Goal: Task Accomplishment & Management: Manage account settings

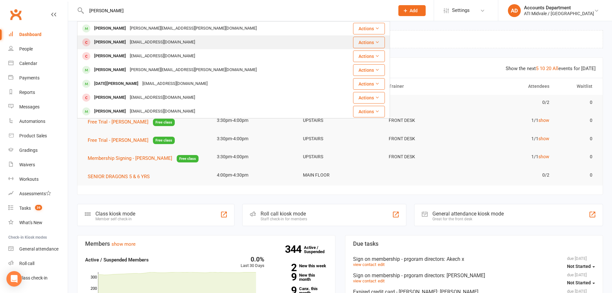
type input "joseph de"
click at [166, 41] on div "Makinrachel@gmail.com" at bounding box center [162, 42] width 69 height 9
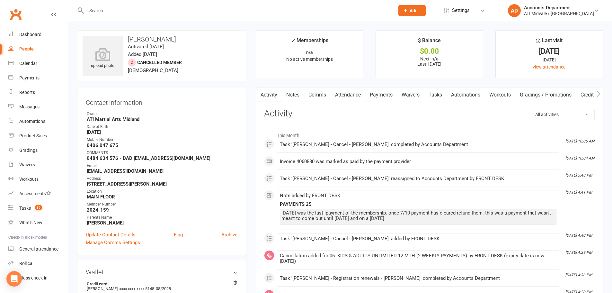
click at [387, 95] on link "Payments" at bounding box center [381, 94] width 32 height 15
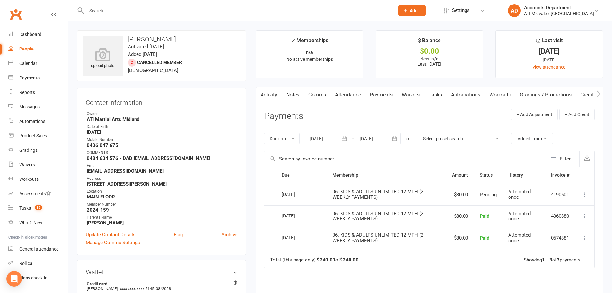
click at [267, 96] on link "Activity" at bounding box center [269, 94] width 26 height 15
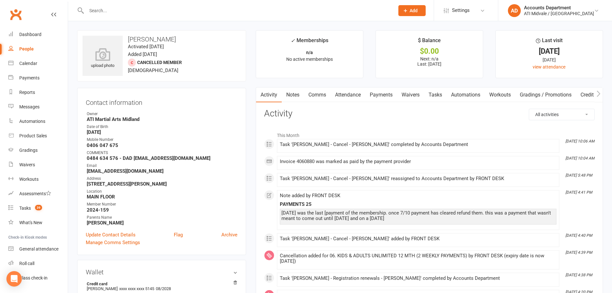
click at [175, 12] on input "text" at bounding box center [236, 10] width 305 height 9
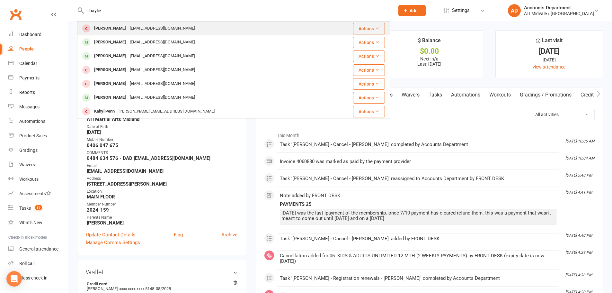
type input "baylie"
click at [158, 24] on div "shayne.spencer69@gmail.com" at bounding box center [162, 28] width 69 height 9
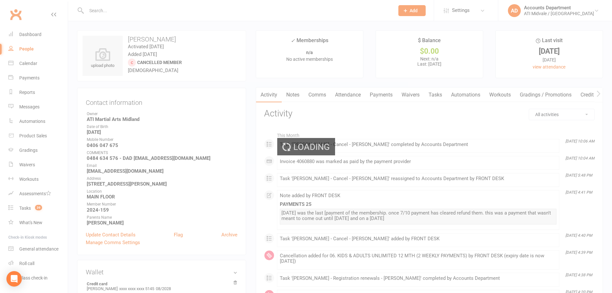
drag, startPoint x: 230, startPoint y: 47, endPoint x: 365, endPoint y: 85, distance: 140.5
click at [355, 84] on div "Loading" at bounding box center [306, 146] width 612 height 293
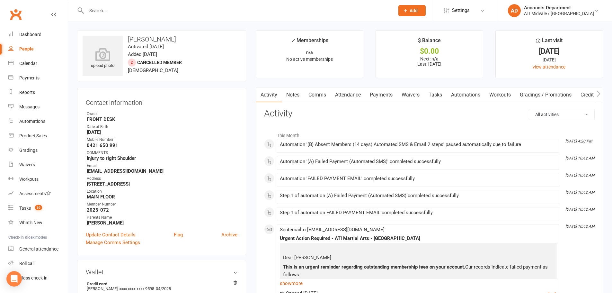
click at [377, 93] on link "Payments" at bounding box center [381, 94] width 32 height 15
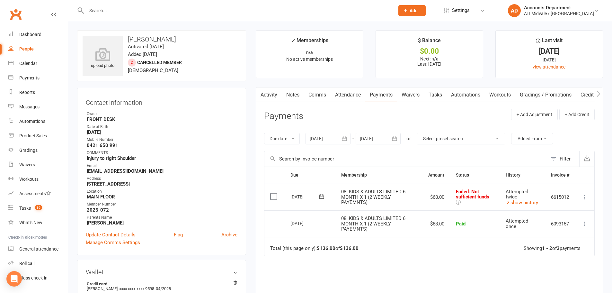
click at [437, 95] on link "Tasks" at bounding box center [435, 94] width 22 height 15
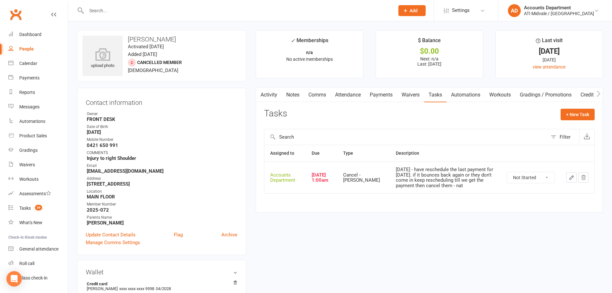
click at [269, 96] on link "Activity" at bounding box center [269, 94] width 26 height 15
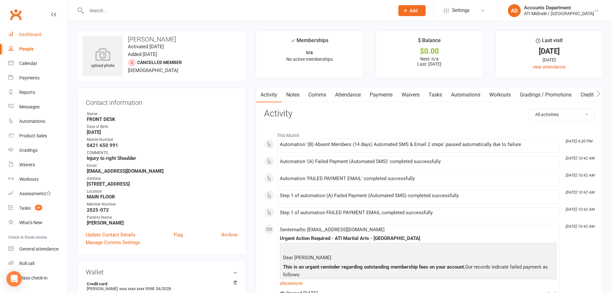
click at [31, 32] on div "Dashboard" at bounding box center [30, 34] width 22 height 5
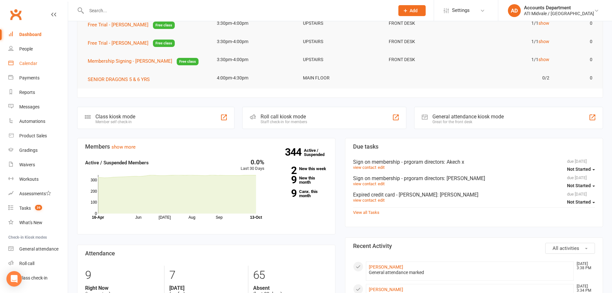
scroll to position [96, 0]
click at [15, 11] on link "Clubworx" at bounding box center [16, 14] width 16 height 16
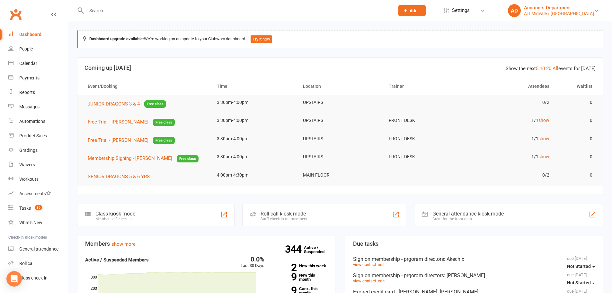
click at [564, 4] on link "AD Accounts Department ATI Midvale / Midland" at bounding box center [555, 10] width 94 height 13
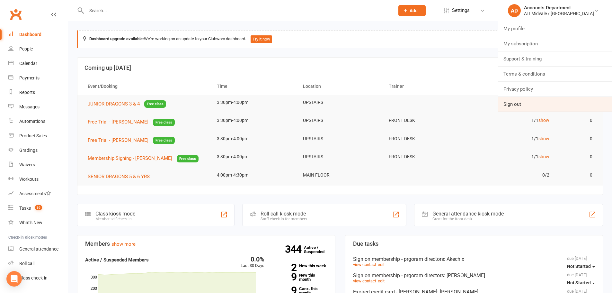
click at [538, 103] on link "Sign out" at bounding box center [555, 104] width 114 height 15
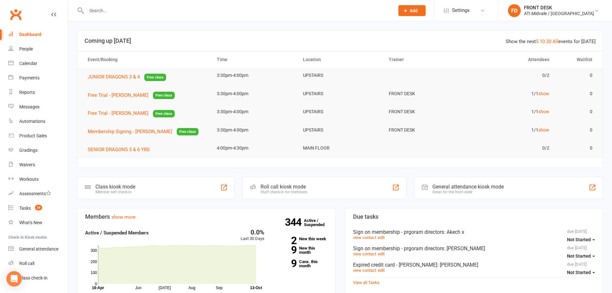
scroll to position [256, 0]
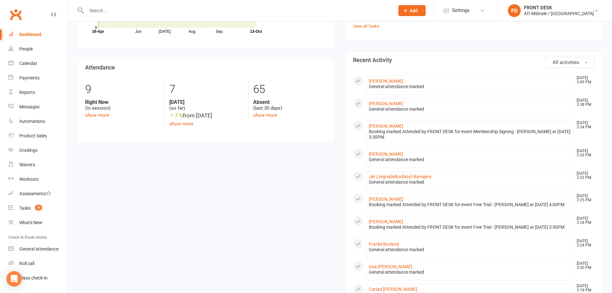
click at [136, 8] on input "text" at bounding box center [236, 10] width 305 height 9
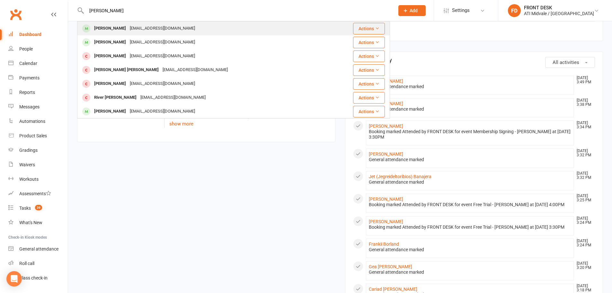
type input "gaberial cooper"
click at [184, 31] on div "Gabriel Cooper dallascooper28@hotmail.com" at bounding box center [207, 28] width 259 height 13
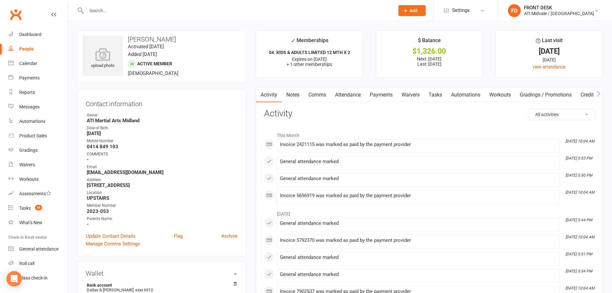
click at [376, 95] on link "Payments" at bounding box center [381, 94] width 32 height 15
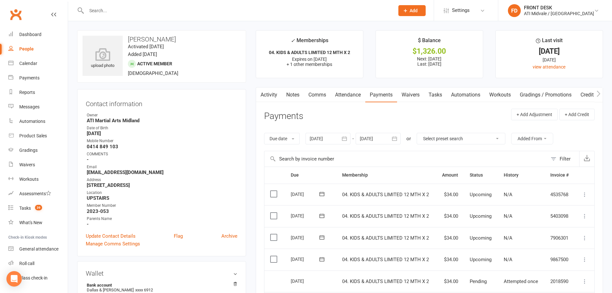
click at [324, 141] on div at bounding box center [327, 139] width 45 height 12
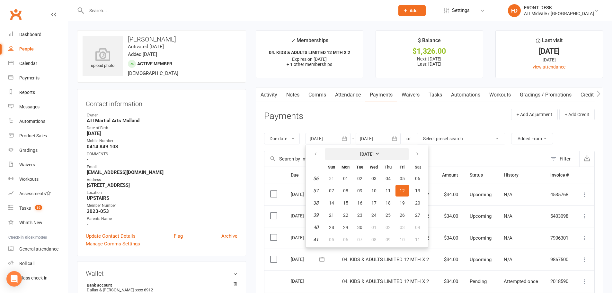
click at [368, 154] on strong "[DATE]" at bounding box center [366, 153] width 13 height 5
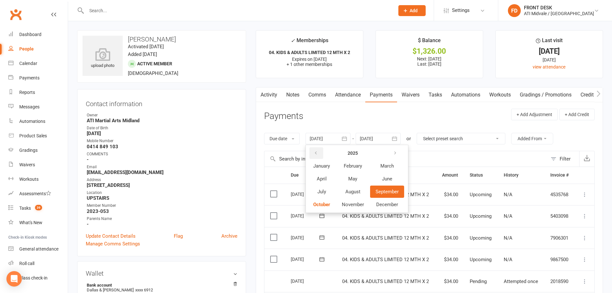
click at [322, 156] on button "button" at bounding box center [316, 153] width 14 height 12
click at [315, 205] on span "October" at bounding box center [321, 204] width 17 height 6
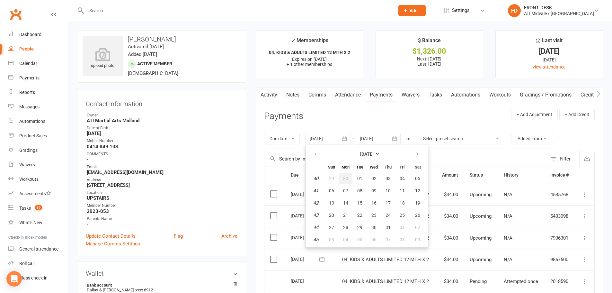
click at [346, 179] on span "30" at bounding box center [345, 178] width 5 height 5
type input "30 Sep 2024"
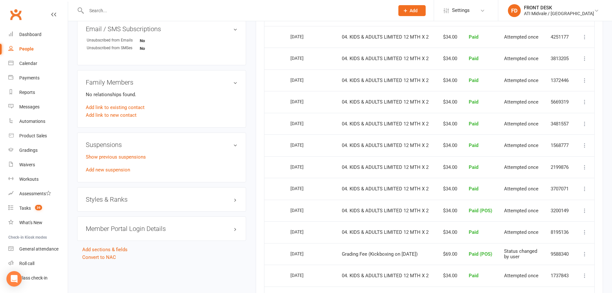
scroll to position [587, 0]
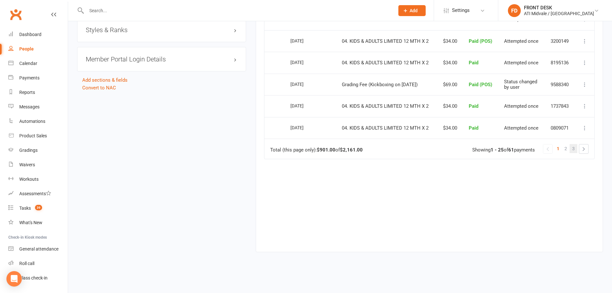
click at [574, 149] on span "3" at bounding box center [573, 148] width 3 height 9
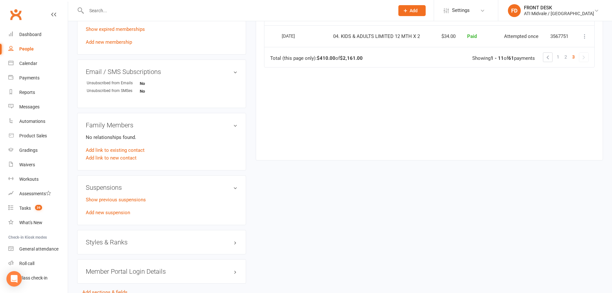
scroll to position [410, 0]
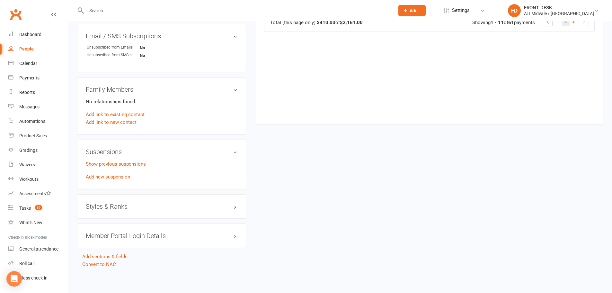
click at [565, 24] on span "2" at bounding box center [565, 21] width 3 height 9
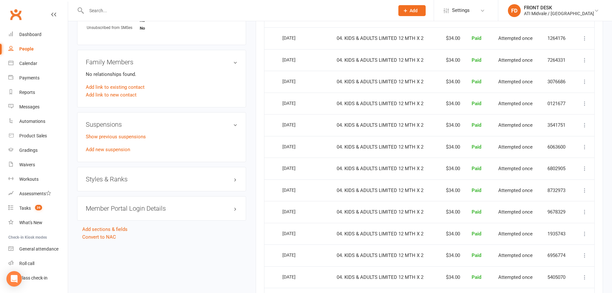
scroll to position [507, 0]
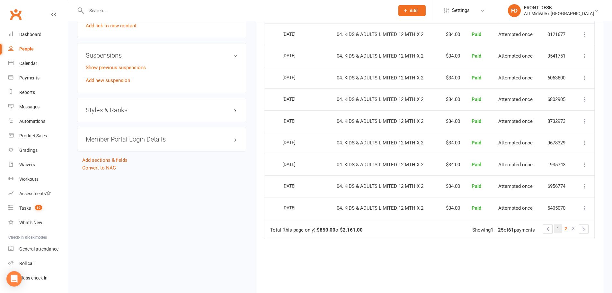
click at [560, 225] on link "1" at bounding box center [558, 228] width 8 height 9
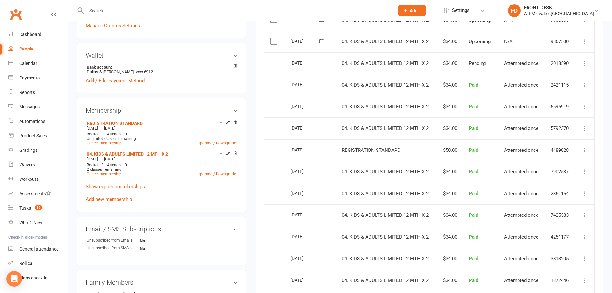
scroll to position [186, 0]
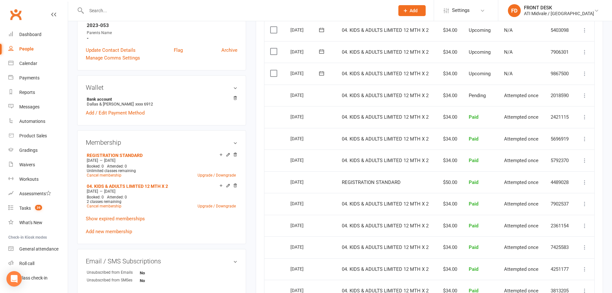
click at [445, 137] on td "$34.00" at bounding box center [449, 139] width 28 height 22
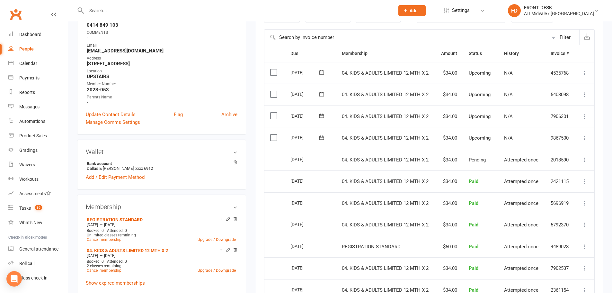
scroll to position [0, 0]
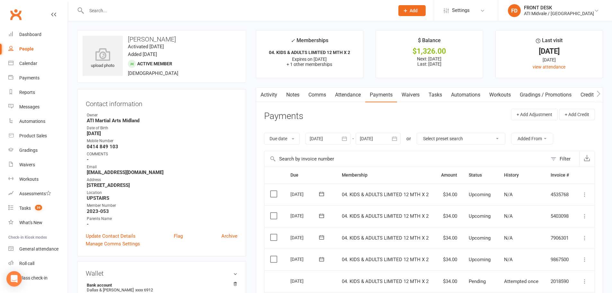
click at [208, 10] on input "text" at bounding box center [236, 10] width 305 height 9
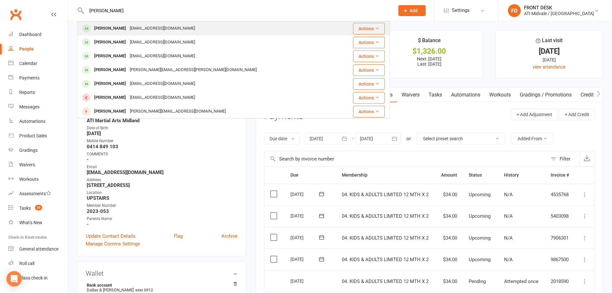
type input "jacob"
click at [198, 26] on div "Jacob Shaw shawrose89@gmail.com" at bounding box center [207, 28] width 259 height 13
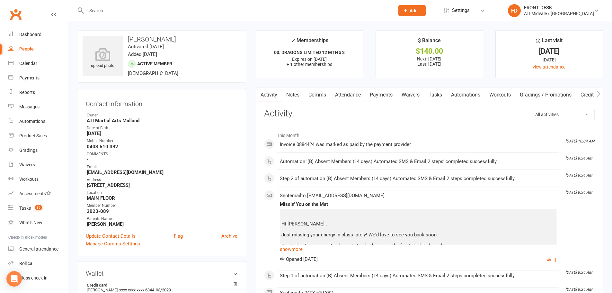
click at [406, 93] on link "Waivers" at bounding box center [410, 94] width 27 height 15
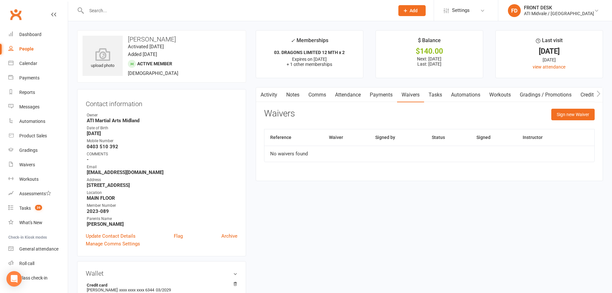
click at [386, 98] on link "Payments" at bounding box center [381, 94] width 32 height 15
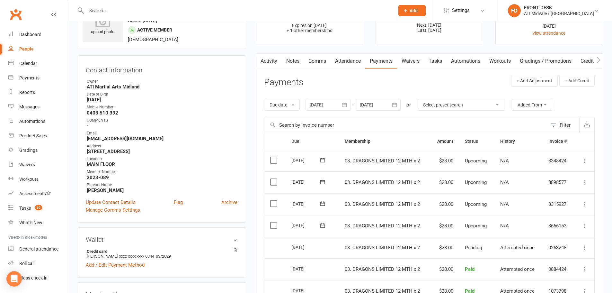
scroll to position [32, 0]
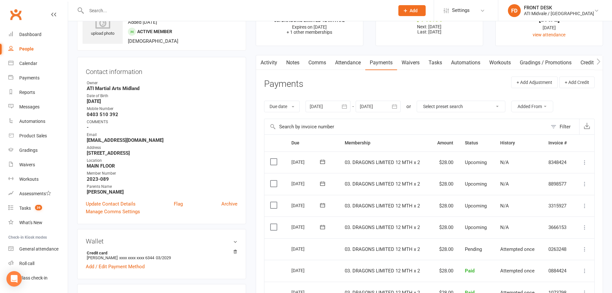
click at [323, 106] on div at bounding box center [327, 107] width 45 height 12
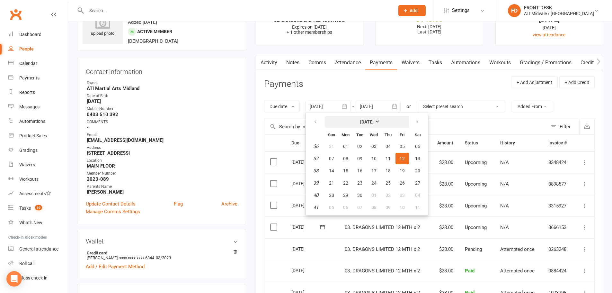
click at [353, 126] on button "[DATE]" at bounding box center [367, 122] width 84 height 12
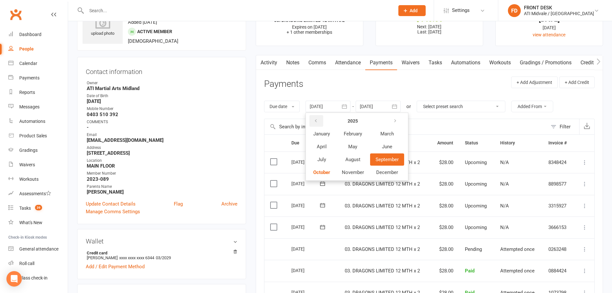
click at [318, 119] on icon "button" at bounding box center [315, 120] width 4 height 5
click at [352, 171] on span "November" at bounding box center [353, 172] width 22 height 6
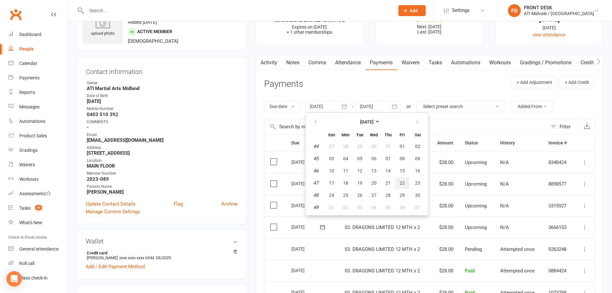
click at [399, 182] on button "22" at bounding box center [401, 183] width 13 height 12
type input "22 Nov 2024"
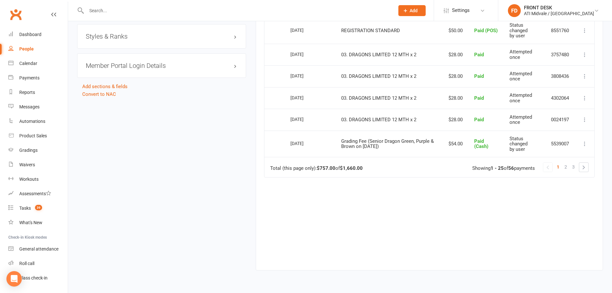
scroll to position [596, 0]
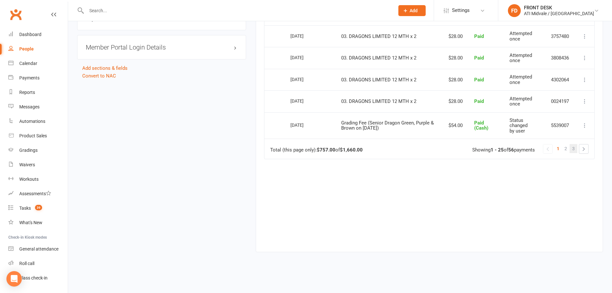
click at [576, 149] on link "3" at bounding box center [573, 148] width 8 height 9
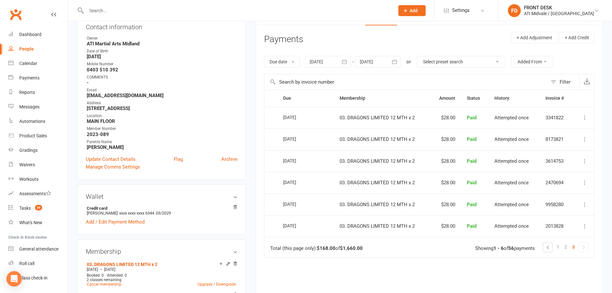
scroll to position [55, 0]
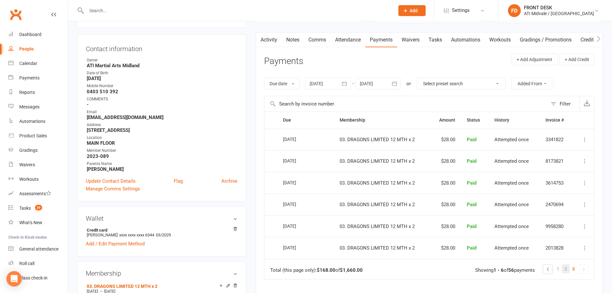
click at [566, 270] on span "2" at bounding box center [565, 268] width 3 height 9
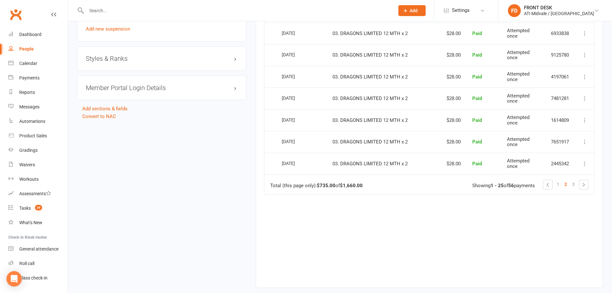
scroll to position [592, 0]
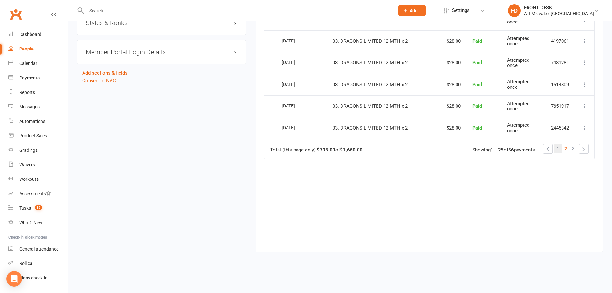
click at [557, 147] on span "1" at bounding box center [558, 148] width 3 height 9
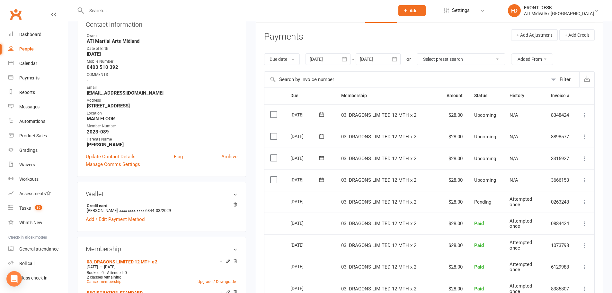
scroll to position [78, 0]
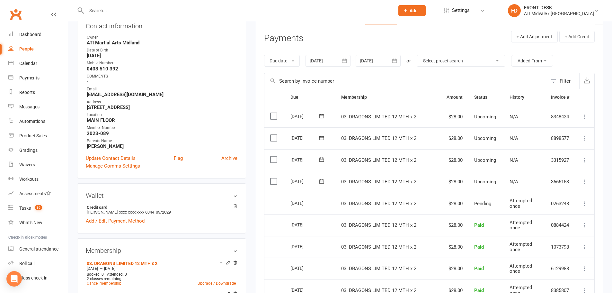
click at [389, 61] on div at bounding box center [378, 61] width 45 height 12
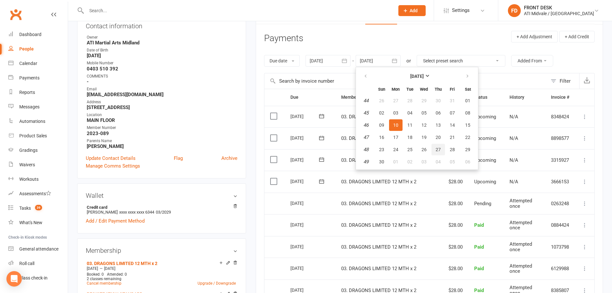
click at [437, 146] on button "27" at bounding box center [437, 150] width 13 height 12
type input "[DATE]"
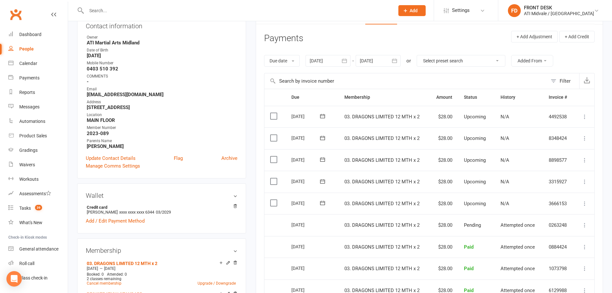
click at [10, 18] on link "Clubworx" at bounding box center [16, 14] width 16 height 16
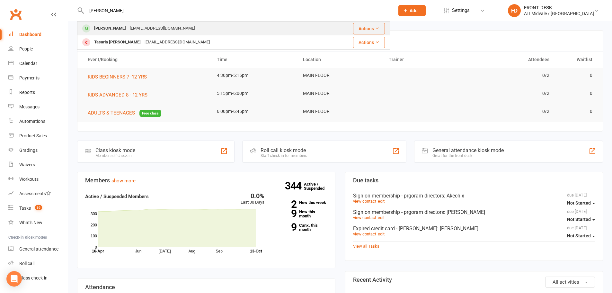
type input "lottie"
click at [153, 34] on div "Lottie Hutchison mjspence88@gmail.com" at bounding box center [200, 28] width 245 height 13
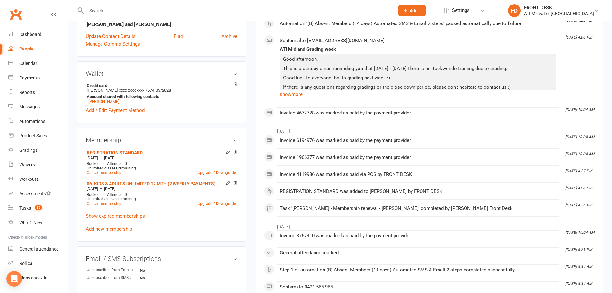
scroll to position [225, 0]
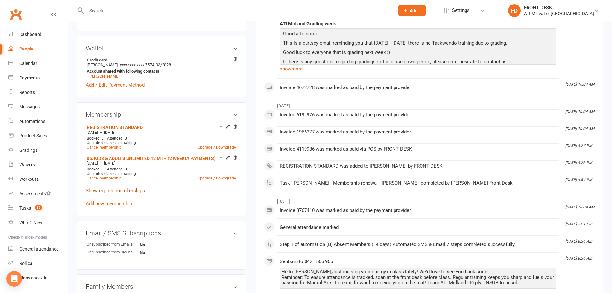
click at [113, 189] on link "Show expired memberships" at bounding box center [115, 191] width 59 height 6
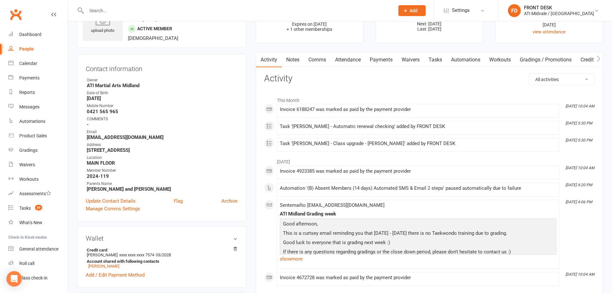
scroll to position [0, 0]
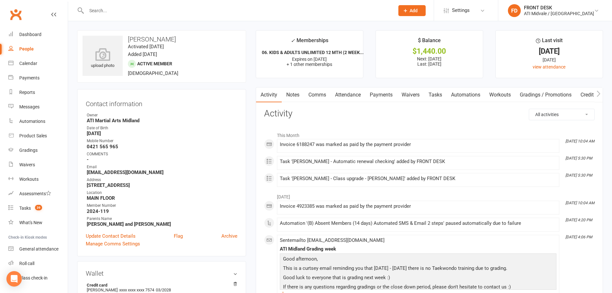
click at [288, 98] on link "Notes" at bounding box center [293, 94] width 22 height 15
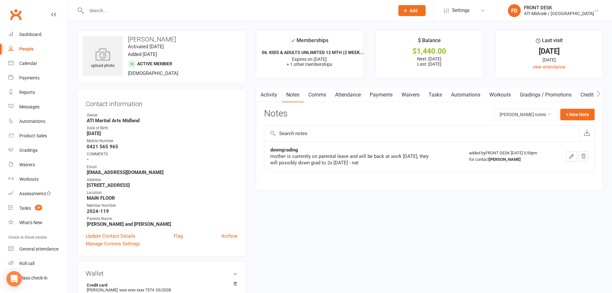
click at [439, 92] on link "Tasks" at bounding box center [435, 94] width 22 height 15
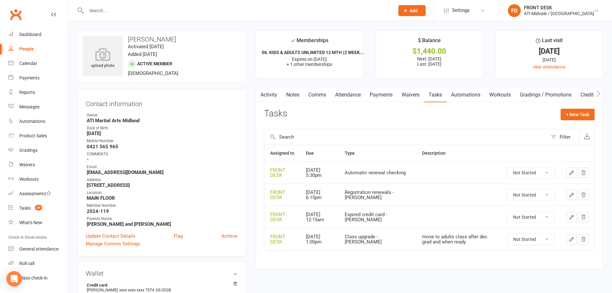
click at [295, 97] on link "Notes" at bounding box center [293, 94] width 22 height 15
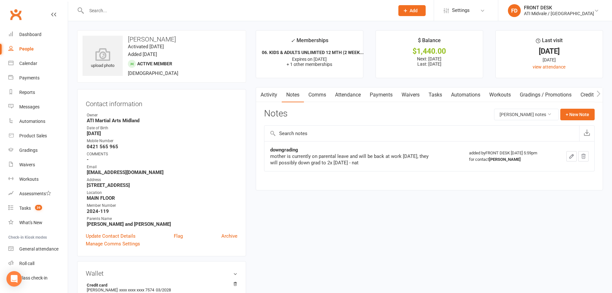
click at [374, 92] on link "Payments" at bounding box center [381, 94] width 32 height 15
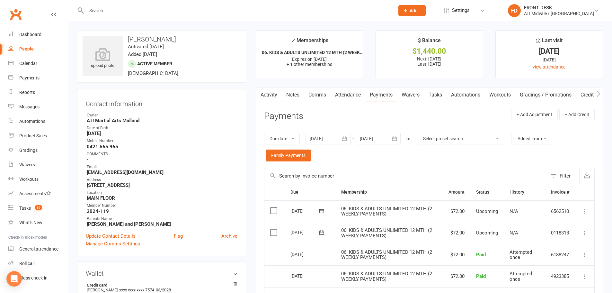
click at [265, 93] on link "Activity" at bounding box center [269, 94] width 26 height 15
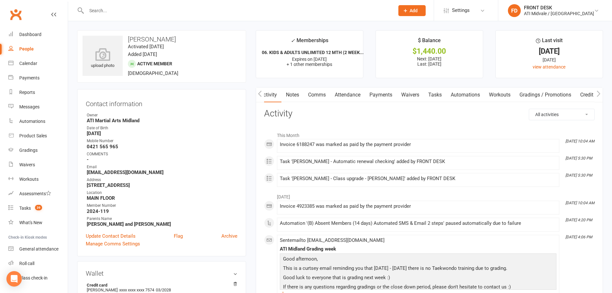
click at [380, 92] on link "Payments" at bounding box center [381, 94] width 32 height 15
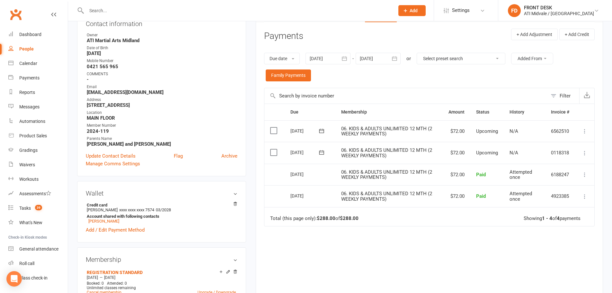
scroll to position [32, 0]
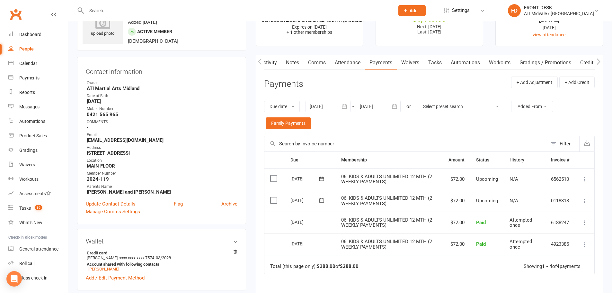
click at [336, 107] on div at bounding box center [327, 107] width 45 height 12
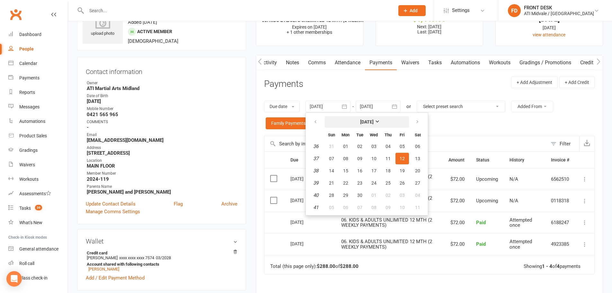
click at [360, 122] on strong "[DATE]" at bounding box center [366, 121] width 13 height 5
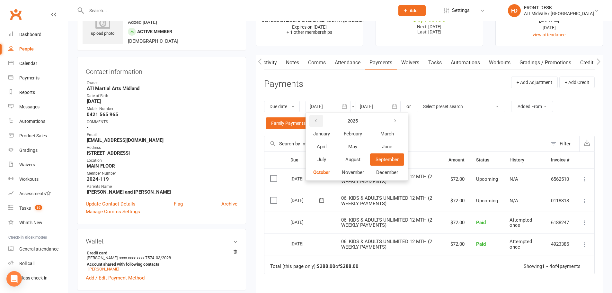
click at [319, 122] on button "button" at bounding box center [316, 121] width 14 height 12
click at [339, 153] on table "2023 January February March April May June July August September October Novemb…" at bounding box center [356, 146] width 98 height 65
click at [373, 157] on button "September" at bounding box center [387, 159] width 34 height 12
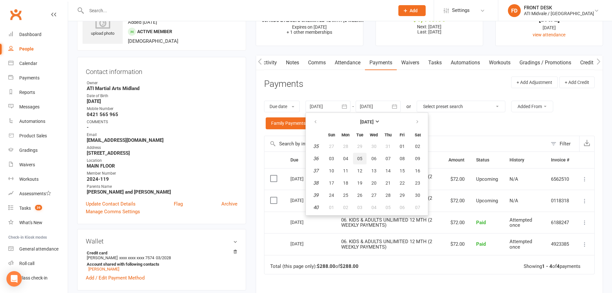
click at [362, 163] on button "05" at bounding box center [359, 159] width 13 height 12
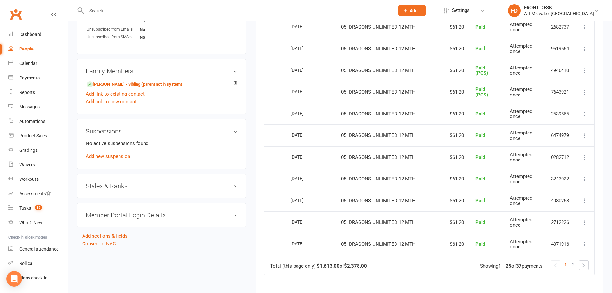
scroll to position [514, 0]
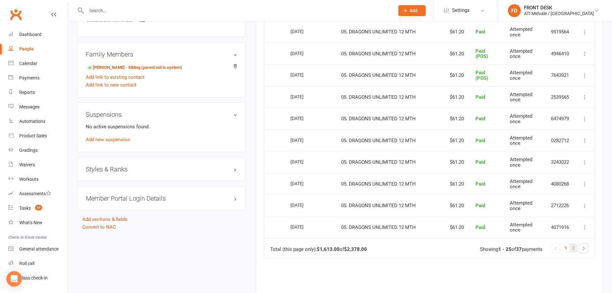
click at [570, 246] on link "2" at bounding box center [573, 247] width 8 height 9
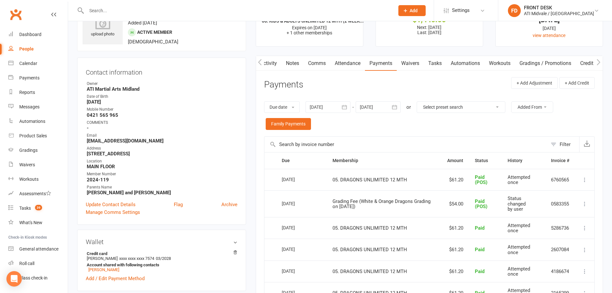
scroll to position [0, 0]
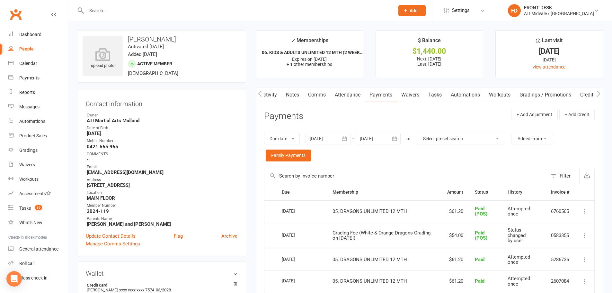
click at [330, 139] on div at bounding box center [327, 139] width 45 height 12
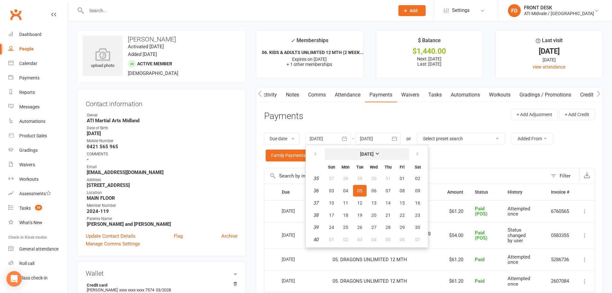
click at [355, 158] on button "September 2023" at bounding box center [367, 154] width 84 height 12
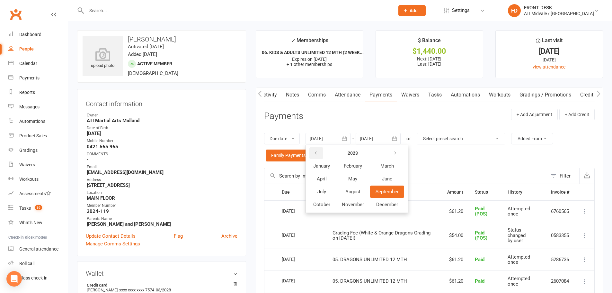
click at [321, 152] on button "button" at bounding box center [316, 153] width 14 height 12
click at [357, 186] on button "August" at bounding box center [352, 191] width 33 height 12
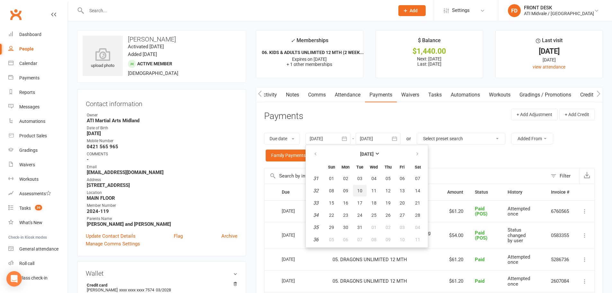
click at [361, 188] on span "10" at bounding box center [359, 190] width 5 height 5
type input "10 Aug 2021"
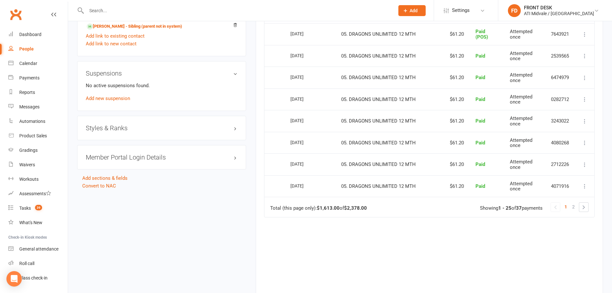
scroll to position [613, 0]
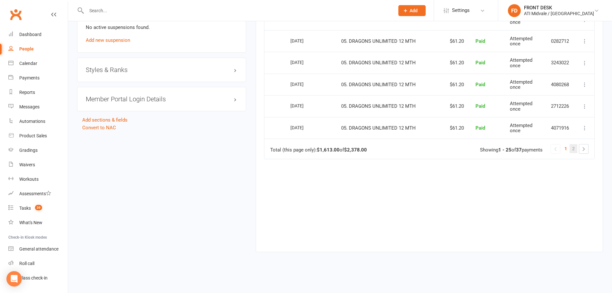
click at [573, 151] on span "2" at bounding box center [573, 148] width 3 height 9
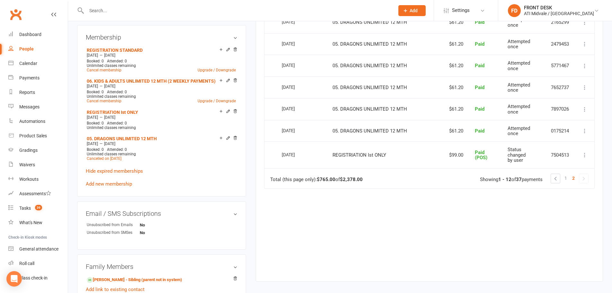
scroll to position [412, 0]
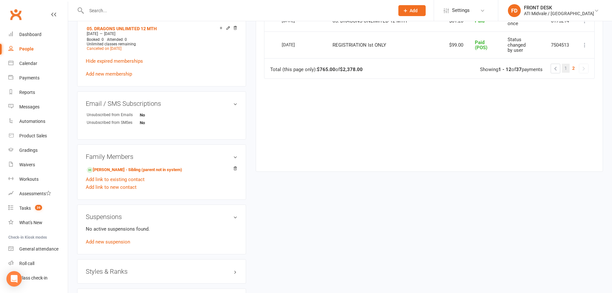
click at [564, 69] on span "1" at bounding box center [565, 68] width 3 height 9
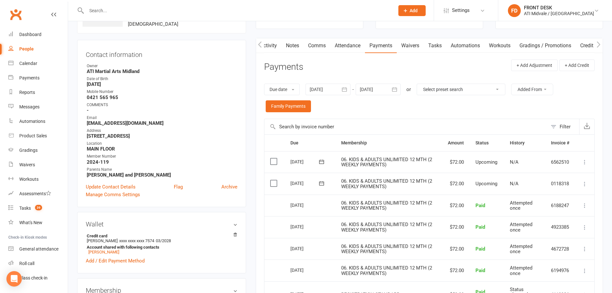
scroll to position [0, 0]
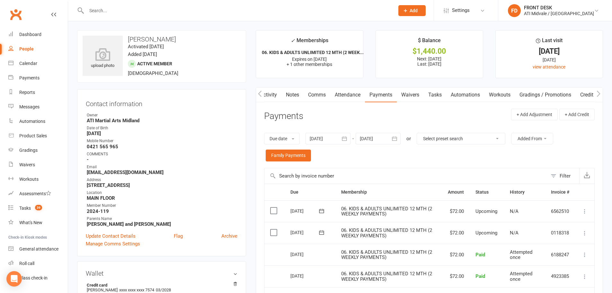
click at [436, 98] on link "Tasks" at bounding box center [435, 94] width 22 height 15
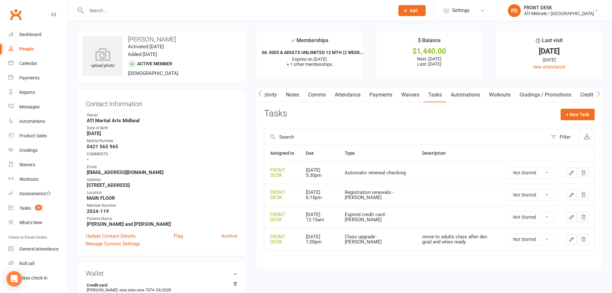
click at [351, 93] on link "Attendance" at bounding box center [347, 94] width 35 height 15
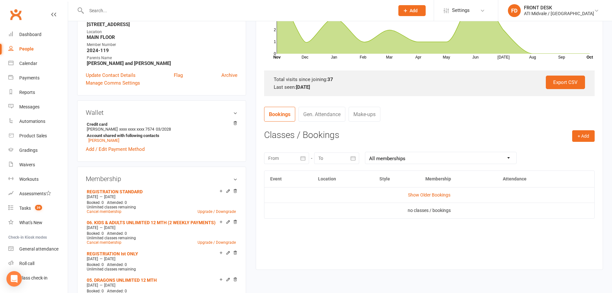
click at [330, 116] on link "Gen. Attendance" at bounding box center [321, 114] width 47 height 15
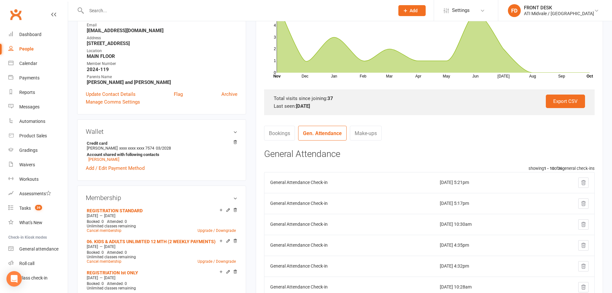
scroll to position [64, 0]
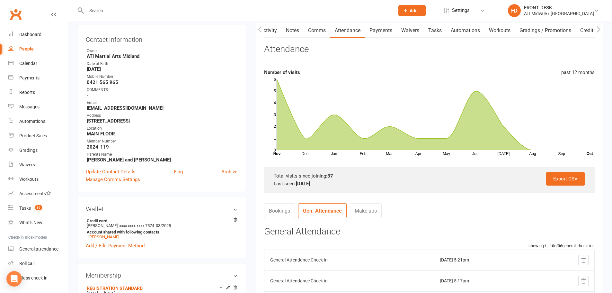
click at [276, 33] on link "Activity" at bounding box center [269, 30] width 26 height 15
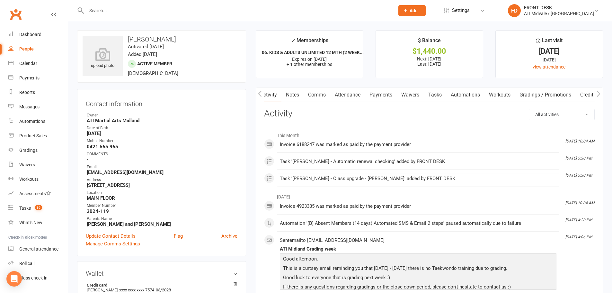
click at [380, 92] on link "Payments" at bounding box center [381, 94] width 32 height 15
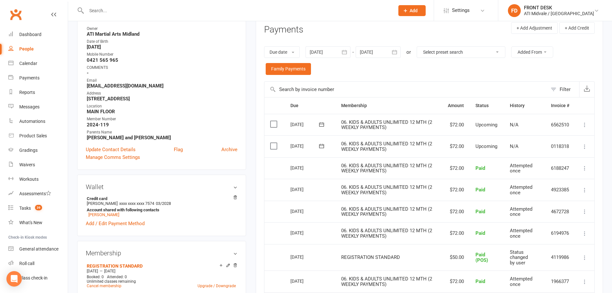
scroll to position [32, 0]
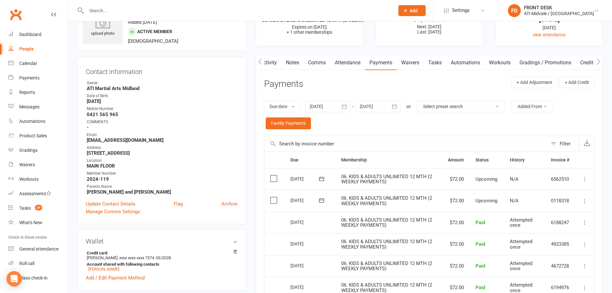
click at [379, 105] on div at bounding box center [378, 107] width 45 height 12
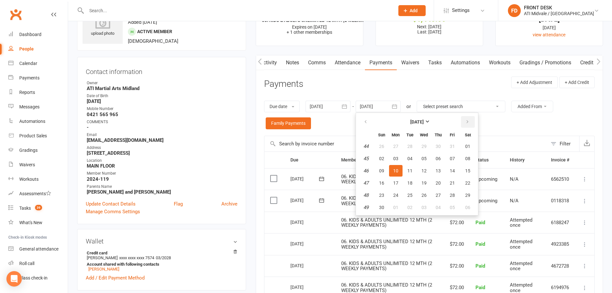
click at [462, 124] on button "button" at bounding box center [468, 122] width 14 height 12
click at [457, 180] on button "23" at bounding box center [451, 183] width 13 height 12
type input "23 Jan 2026"
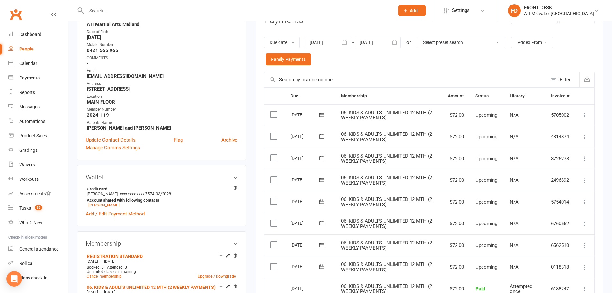
scroll to position [0, 0]
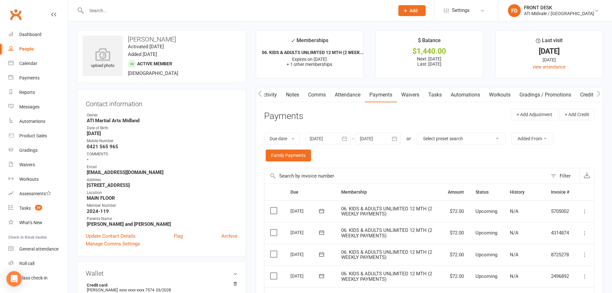
click at [431, 91] on link "Tasks" at bounding box center [435, 94] width 22 height 15
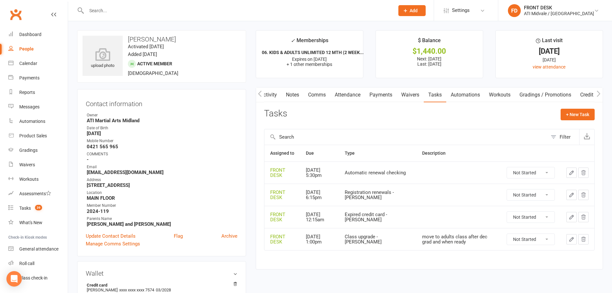
click at [587, 233] on td at bounding box center [577, 239] width 34 height 22
click at [582, 236] on button "button" at bounding box center [583, 239] width 10 height 10
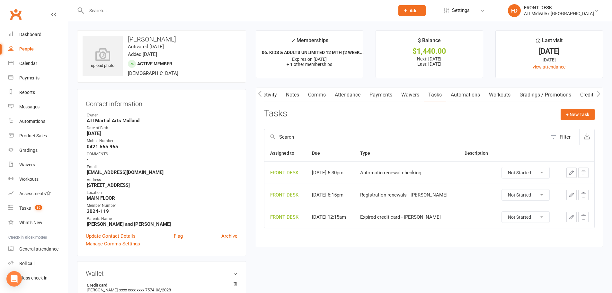
click at [580, 215] on icon "button" at bounding box center [583, 217] width 6 height 6
click at [581, 192] on icon "button" at bounding box center [583, 195] width 6 height 6
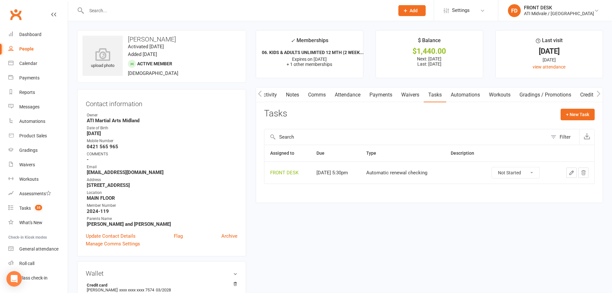
click at [580, 173] on button "button" at bounding box center [583, 172] width 10 height 10
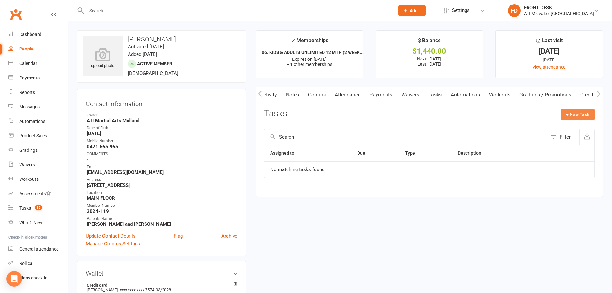
drag, startPoint x: 577, startPoint y: 112, endPoint x: 568, endPoint y: 112, distance: 8.4
click at [576, 112] on button "+ New Task" at bounding box center [577, 115] width 34 height 12
select select "4288"
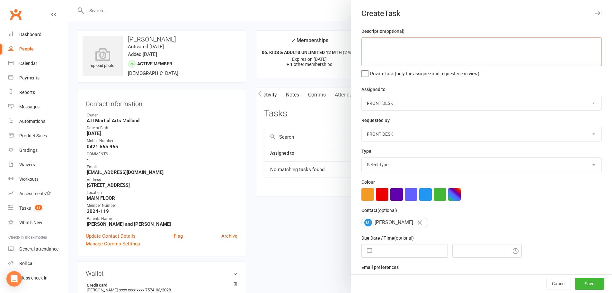
click at [377, 57] on textarea at bounding box center [481, 51] width 240 height 29
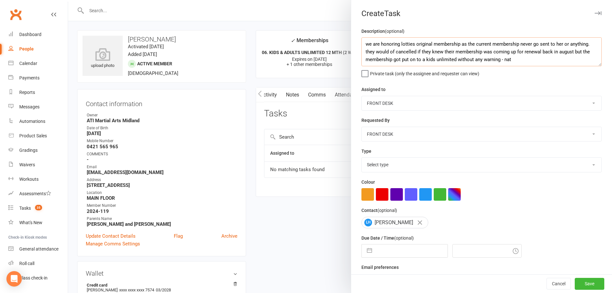
type textarea "we are honoring lotties original membership as the current membership never go …"
click at [428, 99] on select "CLASS ADMIN FRONT DESK Accounts Department" at bounding box center [482, 103] width 240 height 14
select select "4274"
click at [362, 96] on select "CLASS ADMIN FRONT DESK Accounts Department" at bounding box center [482, 103] width 240 height 14
click at [418, 165] on select "Select type Add info to task Automatic renewal checking Booked in for 1st trial…" at bounding box center [482, 164] width 240 height 14
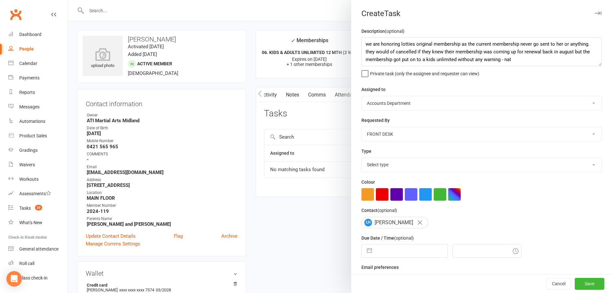
select select "15859"
click at [362, 159] on select "Select type Add info to task Automatic renewal checking Booked in for 1st trial…" at bounding box center [482, 164] width 240 height 14
click at [420, 254] on input "text" at bounding box center [411, 250] width 72 height 13
select select "8"
select select "2025"
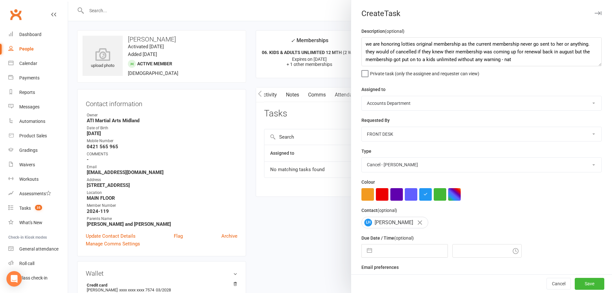
select select "9"
select select "2025"
select select "10"
select select "2025"
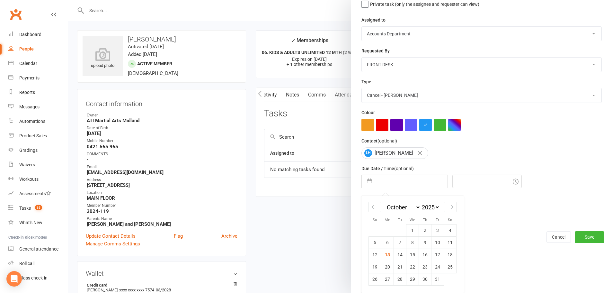
scroll to position [72, 0]
click at [436, 279] on td "31" at bounding box center [437, 279] width 13 height 12
type input "31 Oct 2025"
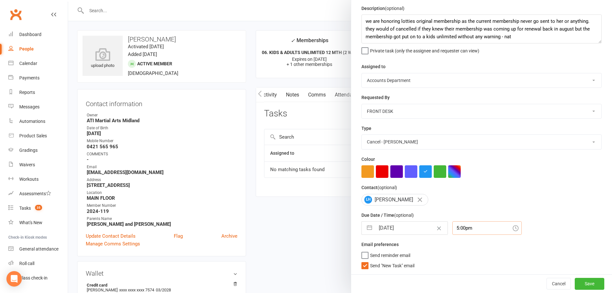
click at [464, 227] on input "5:00pm" at bounding box center [486, 227] width 69 height 13
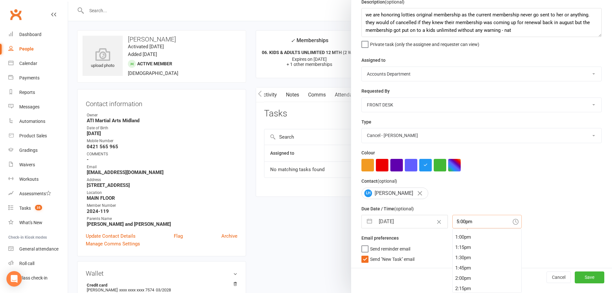
scroll to position [528, 0]
click at [464, 245] on div "1:15pm" at bounding box center [487, 250] width 69 height 10
type input "1:15pm"
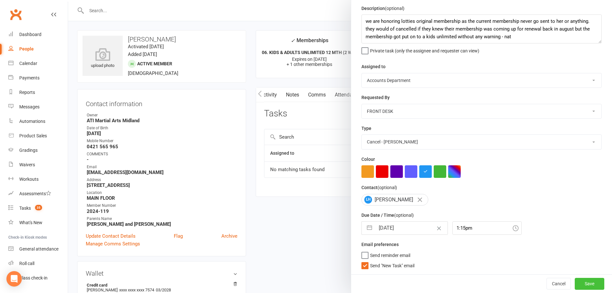
click at [589, 283] on button "Save" at bounding box center [590, 283] width 30 height 12
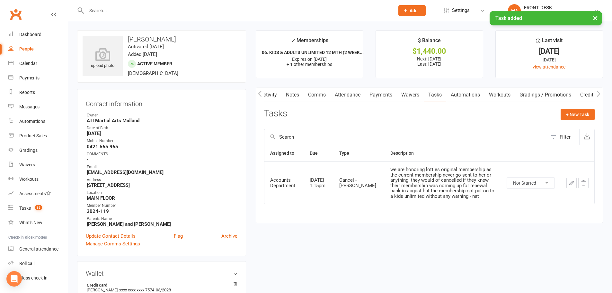
click at [277, 95] on link "Activity" at bounding box center [269, 94] width 26 height 15
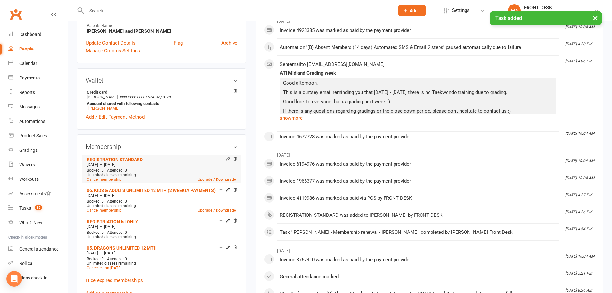
scroll to position [353, 0]
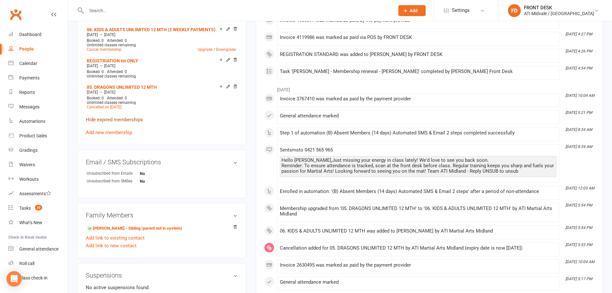
click at [104, 118] on link "Hide expired memberships" at bounding box center [114, 120] width 57 height 6
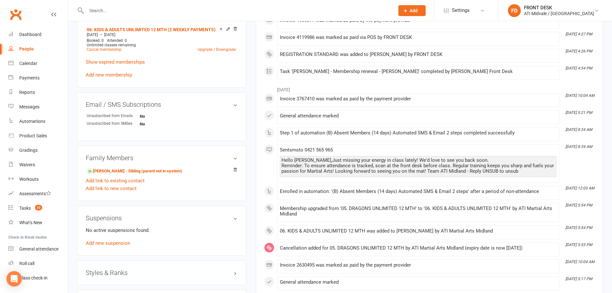
scroll to position [193, 0]
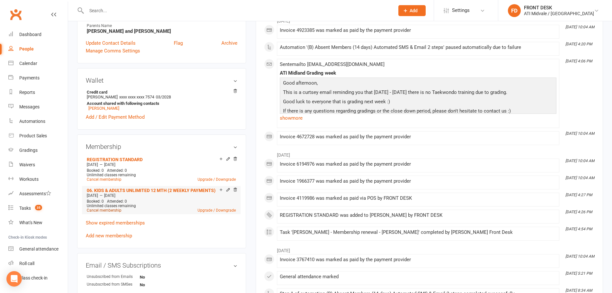
click at [113, 208] on link "Cancel membership" at bounding box center [104, 210] width 35 height 4
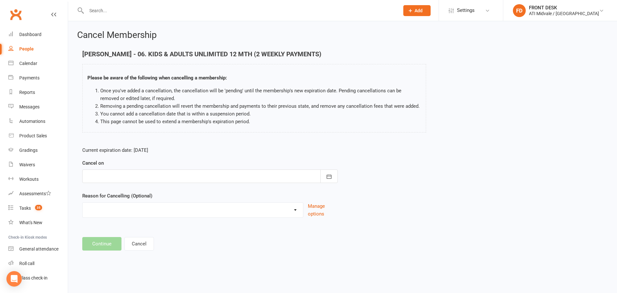
click at [197, 179] on div at bounding box center [209, 175] width 255 height 13
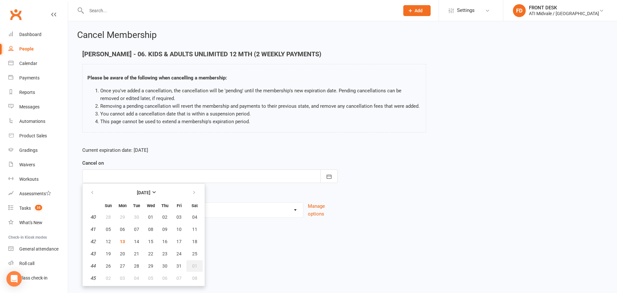
click at [195, 265] on span "01" at bounding box center [194, 265] width 5 height 5
type input "01 Nov 2025"
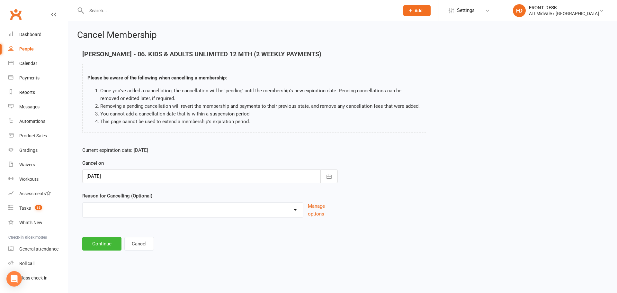
click at [141, 210] on select "Holiday INFLATION SAVER DISCOUNT Injury Other reason" at bounding box center [193, 208] width 220 height 13
click at [133, 261] on html "Prospect Member Non-attending contact Class / event Appointment Grading event T…" at bounding box center [308, 134] width 617 height 269
click at [153, 205] on select "Holiday INFLATION SAVER DISCOUNT Injury Other reason" at bounding box center [193, 208] width 220 height 13
select select "3"
click at [83, 210] on select "Holiday INFLATION SAVER DISCOUNT Injury Other reason" at bounding box center [193, 208] width 220 height 13
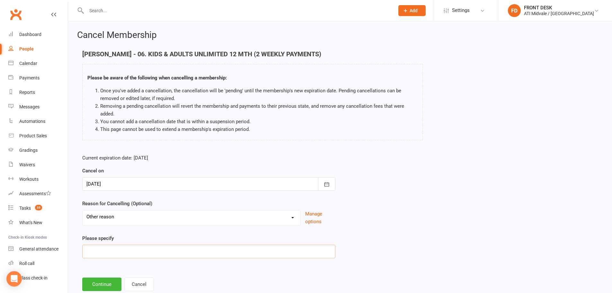
click at [131, 250] on input at bounding box center [208, 250] width 253 height 13
type input "Lost Interest"
click at [93, 286] on button "Continue" at bounding box center [101, 283] width 39 height 13
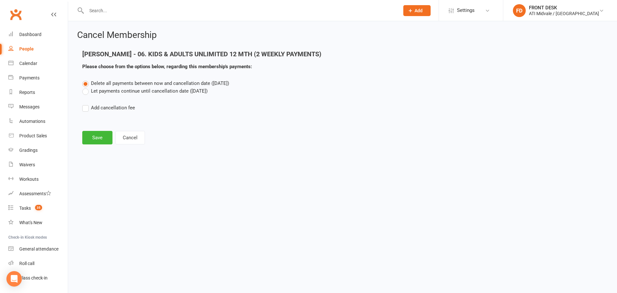
click at [102, 92] on label "Let payments continue until cancellation date (Nov 1, 2025)" at bounding box center [144, 91] width 125 height 8
click at [86, 87] on input "Let payments continue until cancellation date (Nov 1, 2025)" at bounding box center [84, 87] width 4 height 0
click at [98, 139] on button "Save" at bounding box center [97, 137] width 30 height 13
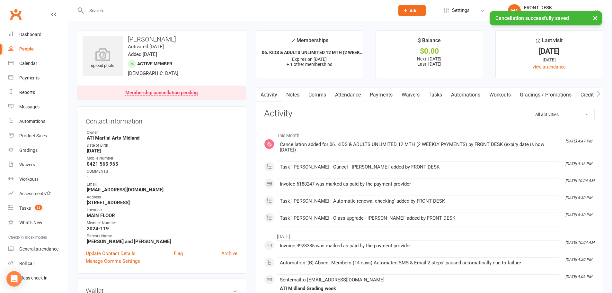
scroll to position [193, 0]
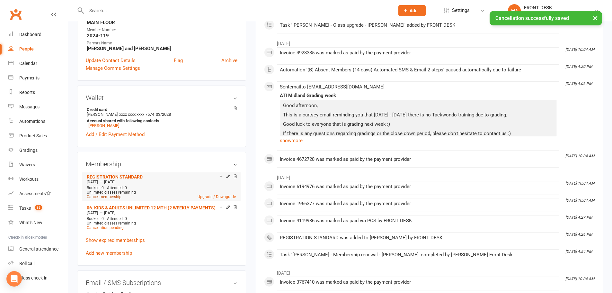
click at [101, 197] on link "Cancel membership" at bounding box center [104, 196] width 35 height 4
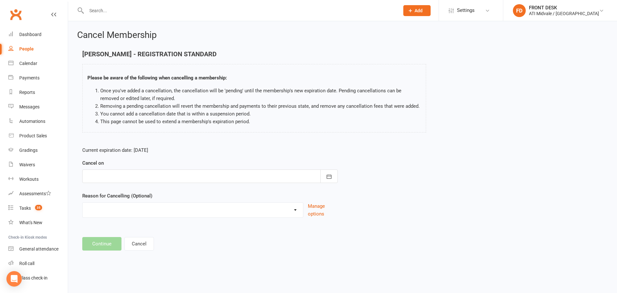
click at [167, 172] on div at bounding box center [209, 175] width 255 height 13
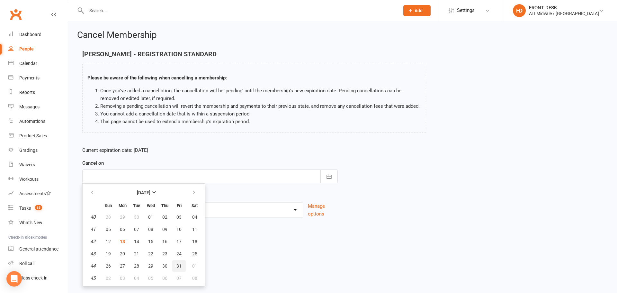
click at [179, 263] on span "31" at bounding box center [178, 265] width 5 height 5
type input "31 Oct 2025"
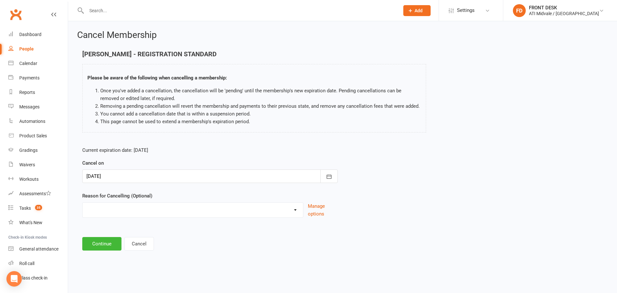
click at [105, 213] on select "Holiday INFLATION SAVER DISCOUNT Injury Other reason" at bounding box center [193, 208] width 220 height 13
select select "3"
click at [83, 210] on select "Holiday INFLATION SAVER DISCOUNT Injury Other reason" at bounding box center [193, 208] width 220 height 13
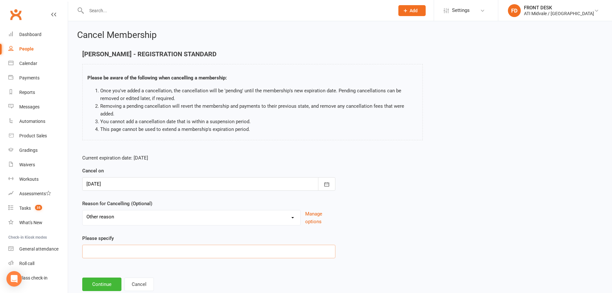
click at [122, 252] on input at bounding box center [208, 250] width 253 height 13
type input "Lost interest"
click at [110, 277] on button "Continue" at bounding box center [101, 283] width 39 height 13
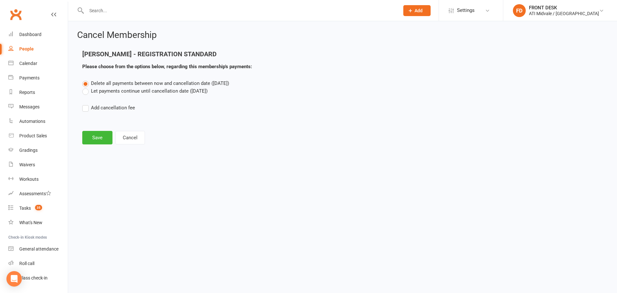
click at [140, 92] on label "Let payments continue until cancellation date (Oct 31, 2025)" at bounding box center [144, 91] width 125 height 8
click at [86, 87] on input "Let payments continue until cancellation date (Oct 31, 2025)" at bounding box center [84, 87] width 4 height 0
click at [97, 139] on button "Save" at bounding box center [97, 137] width 30 height 13
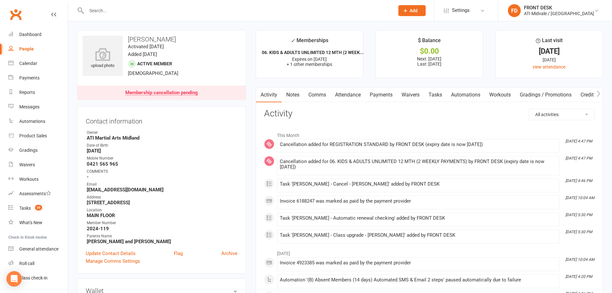
click at [113, 11] on input "text" at bounding box center [236, 10] width 305 height 9
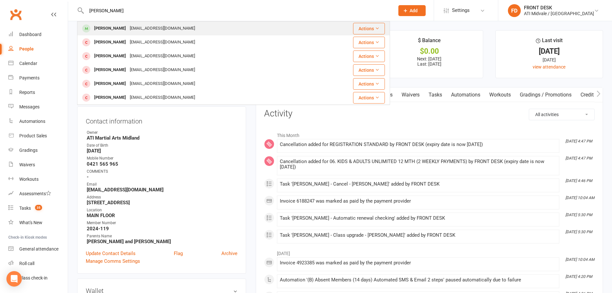
type input "edwin"
click at [123, 33] on div "Edwin Kallinkal" at bounding box center [110, 28] width 36 height 9
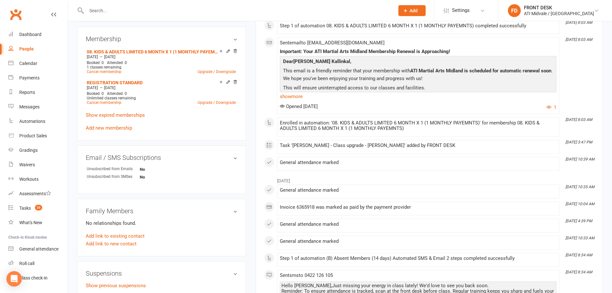
scroll to position [418, 0]
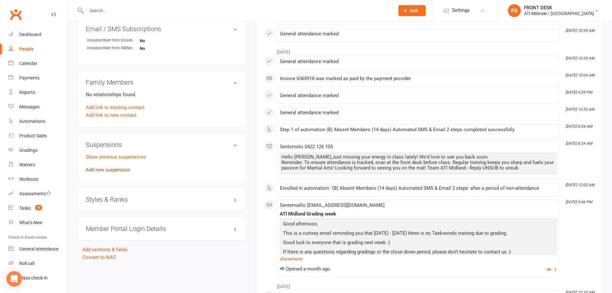
click at [101, 170] on link "Add new suspension" at bounding box center [108, 170] width 44 height 6
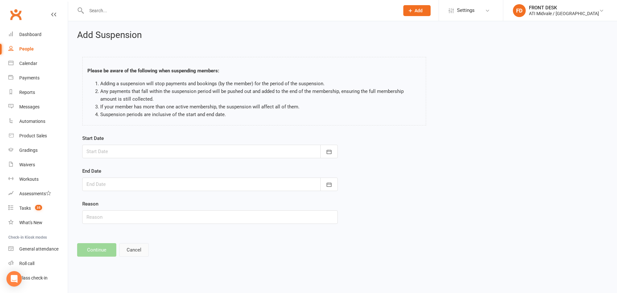
click at [140, 253] on button "Cancel" at bounding box center [134, 249] width 30 height 13
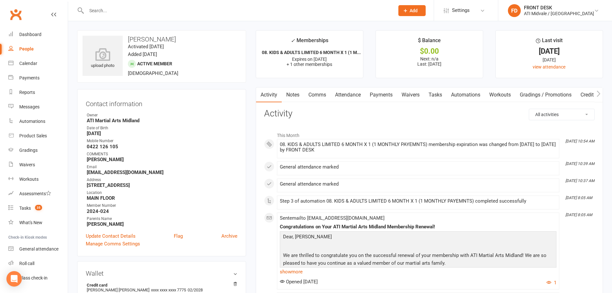
click at [435, 92] on link "Tasks" at bounding box center [435, 94] width 22 height 15
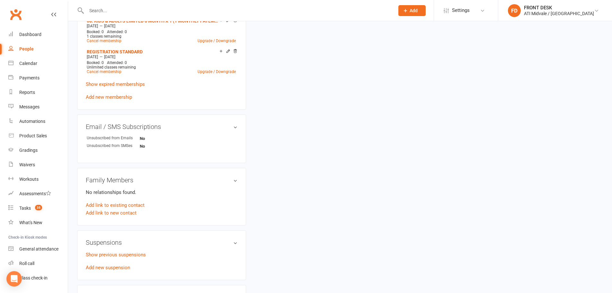
scroll to position [321, 0]
click at [106, 266] on link "Add new suspension" at bounding box center [108, 266] width 44 height 6
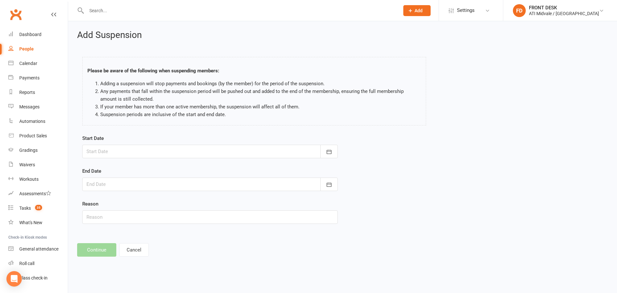
click at [161, 147] on div at bounding box center [209, 151] width 255 height 13
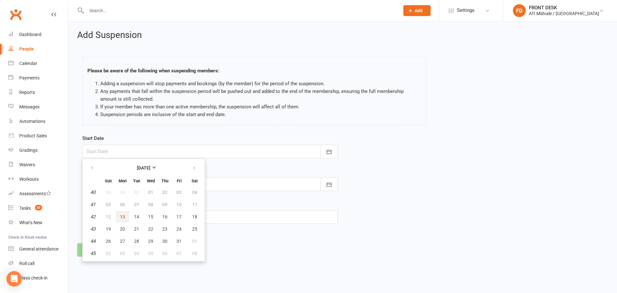
click at [122, 218] on span "13" at bounding box center [122, 216] width 5 height 5
type input "[DATE]"
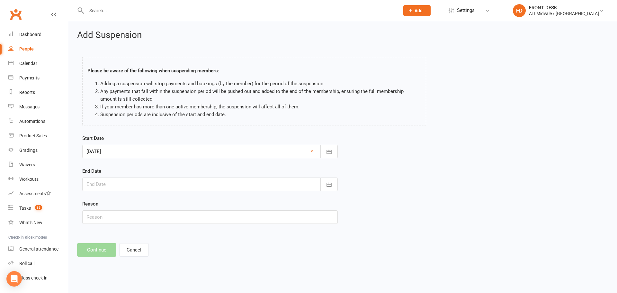
click at [120, 187] on div at bounding box center [209, 183] width 255 height 13
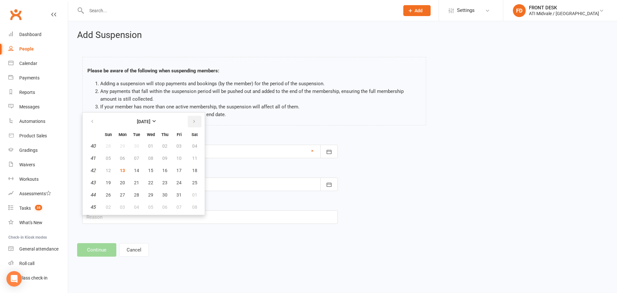
click at [192, 120] on icon "button" at bounding box center [194, 121] width 4 height 5
click at [168, 171] on button "13" at bounding box center [164, 170] width 13 height 12
type input "13 Nov 2025"
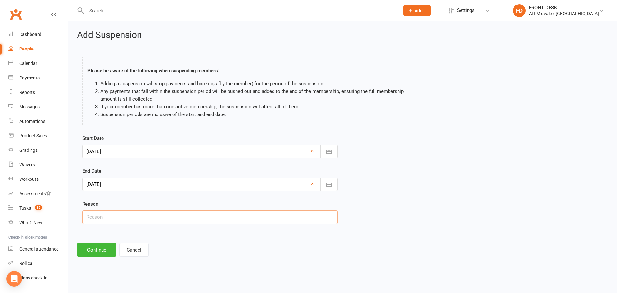
click at [142, 217] on input "text" at bounding box center [209, 216] width 255 height 13
type input "Financial"
click at [101, 249] on button "Continue" at bounding box center [96, 249] width 39 height 13
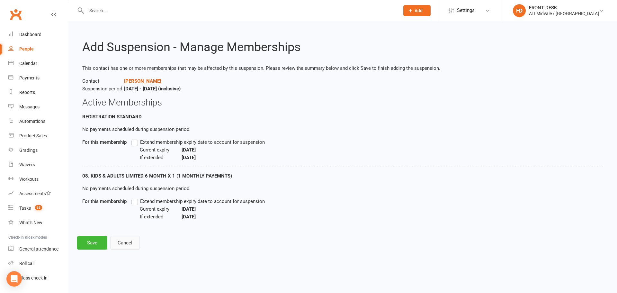
click at [122, 242] on button "Cancel" at bounding box center [125, 242] width 30 height 13
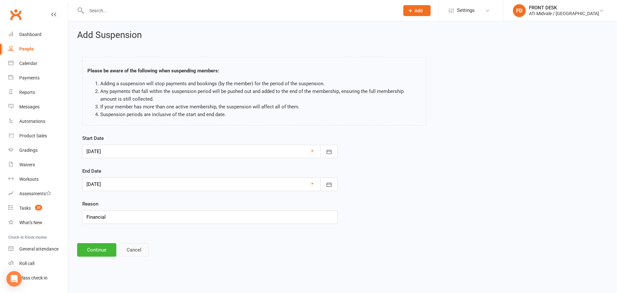
click at [122, 248] on button "Cancel" at bounding box center [134, 249] width 30 height 13
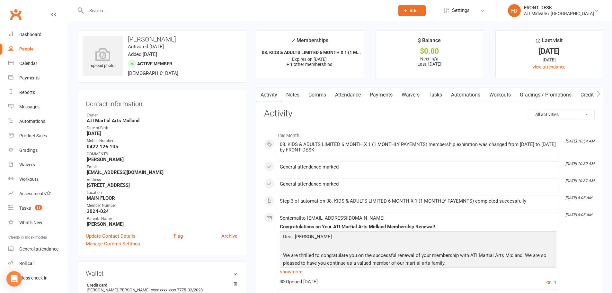
click at [22, 46] on link "People" at bounding box center [37, 49] width 59 height 14
select select "100"
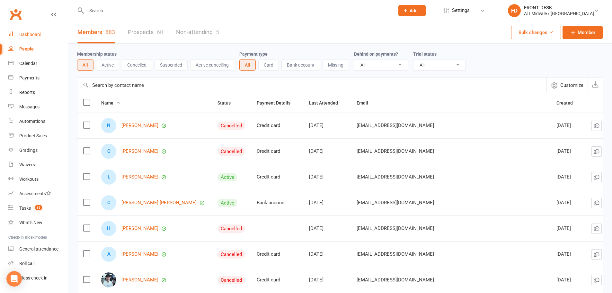
click at [31, 35] on div "Dashboard" at bounding box center [30, 34] width 22 height 5
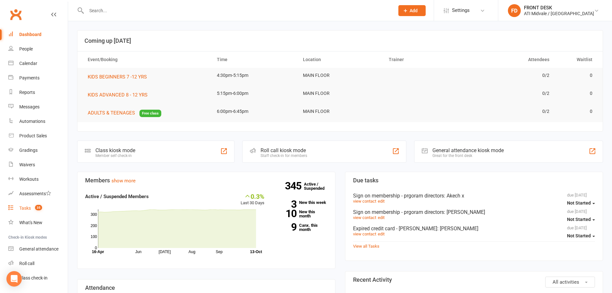
click at [29, 207] on div "Tasks" at bounding box center [25, 207] width 12 height 5
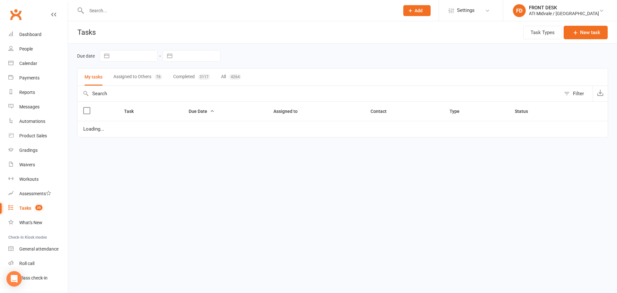
select select "waiting"
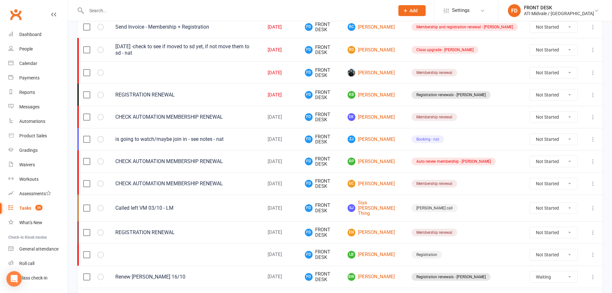
scroll to position [434, 0]
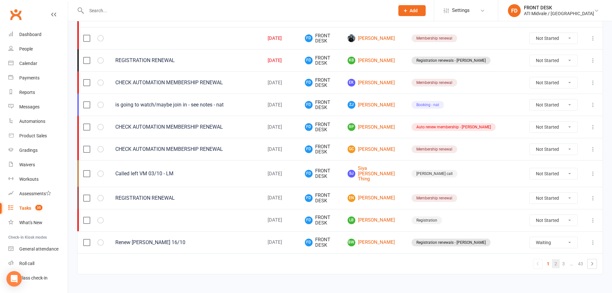
click at [556, 259] on link "2" at bounding box center [556, 263] width 8 height 9
select select "waiting"
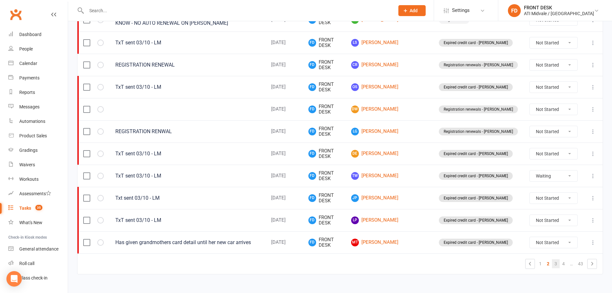
click at [554, 261] on link "3" at bounding box center [556, 263] width 8 height 9
select select "waiting"
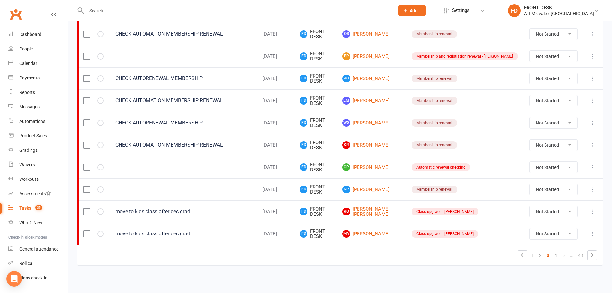
scroll to position [430, 0]
click at [395, 121] on link "WS Willow Scannell" at bounding box center [370, 123] width 57 height 8
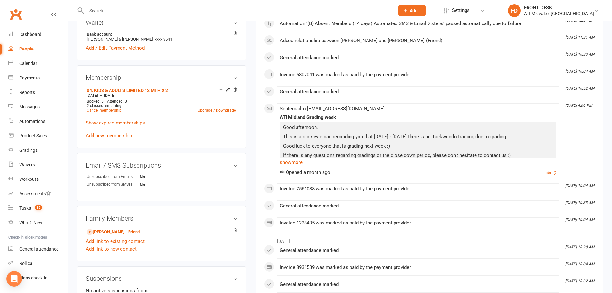
scroll to position [321, 0]
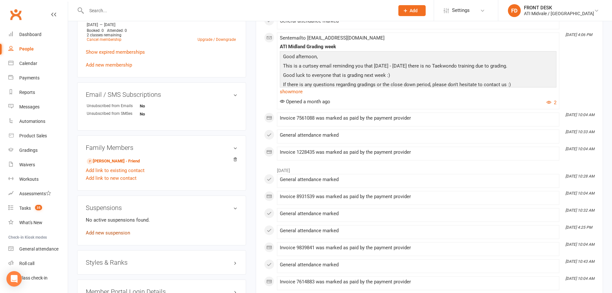
click at [104, 234] on link "Add new suspension" at bounding box center [108, 233] width 44 height 6
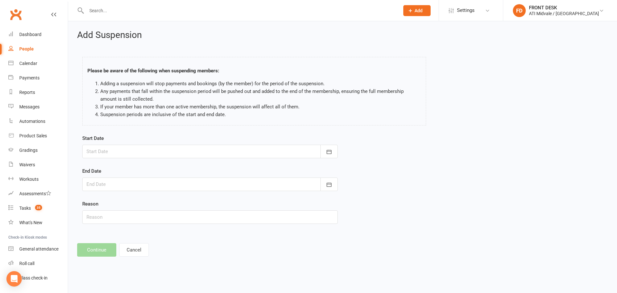
click at [201, 153] on div at bounding box center [209, 151] width 255 height 13
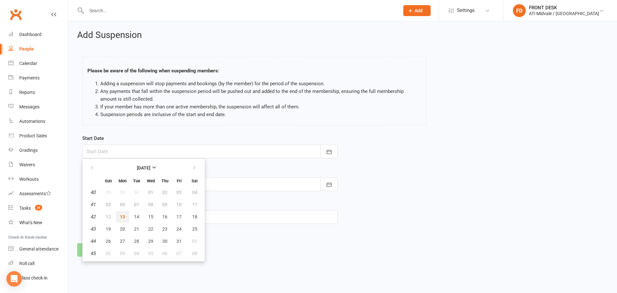
click at [125, 217] on span "13" at bounding box center [122, 216] width 5 height 5
type input "[DATE]"
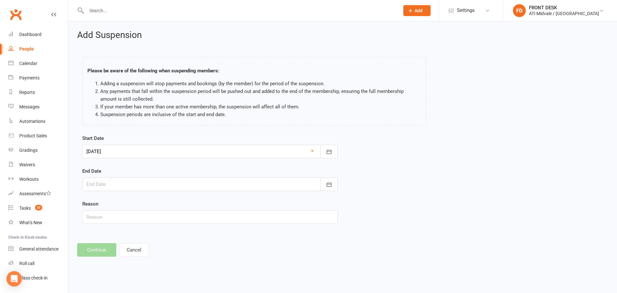
click at [107, 178] on div at bounding box center [209, 183] width 255 height 13
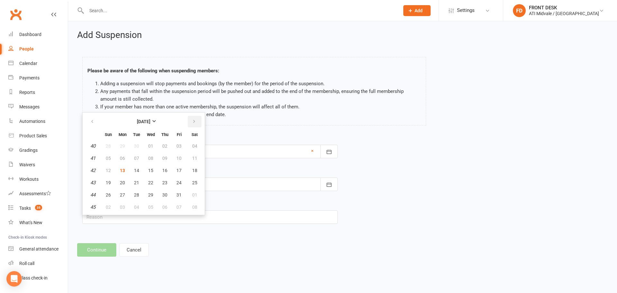
click at [190, 119] on button "button" at bounding box center [195, 122] width 14 height 12
click at [150, 181] on span "24" at bounding box center [150, 182] width 5 height 5
type input "24 Dec 2025"
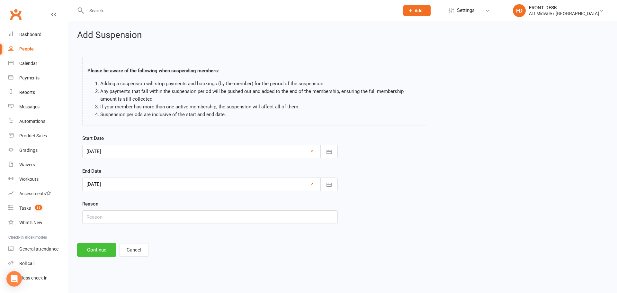
click at [97, 250] on button "Continue" at bounding box center [96, 249] width 39 height 13
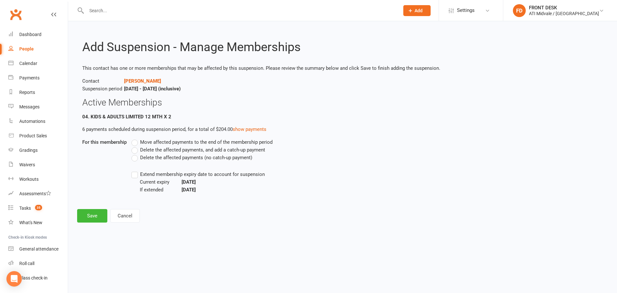
click at [136, 145] on label "Move affected payments to the end of the membership period" at bounding box center [201, 142] width 141 height 8
click at [136, 138] on input "Move affected payments to the end of the membership period" at bounding box center [133, 138] width 4 height 0
click at [134, 175] on label "Extend membership expiry date to account for suspension" at bounding box center [197, 174] width 133 height 8
click at [134, 170] on input "Extend membership expiry date to account for suspension" at bounding box center [133, 170] width 4 height 0
click at [91, 217] on button "Save" at bounding box center [92, 215] width 30 height 13
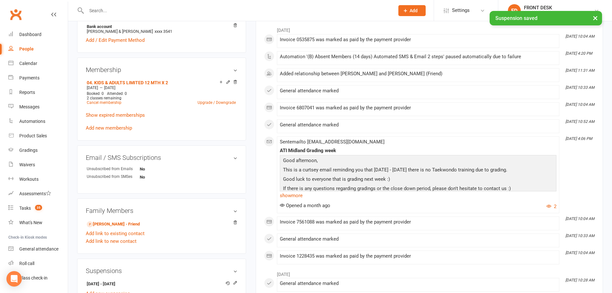
scroll to position [385, 0]
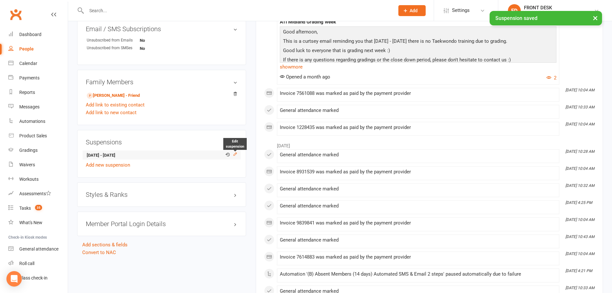
click at [236, 153] on icon at bounding box center [234, 154] width 3 height 3
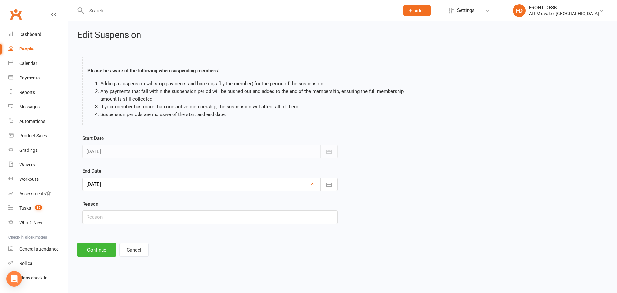
click at [128, 181] on div at bounding box center [209, 183] width 255 height 13
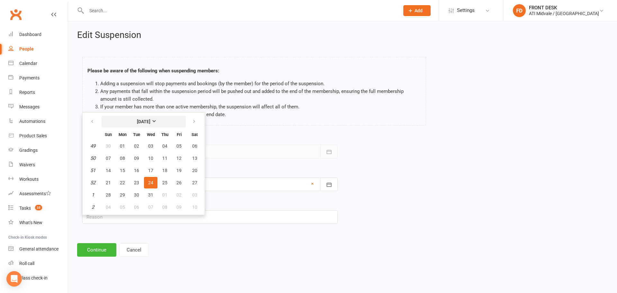
click at [137, 123] on strong "December 2025" at bounding box center [143, 121] width 13 height 5
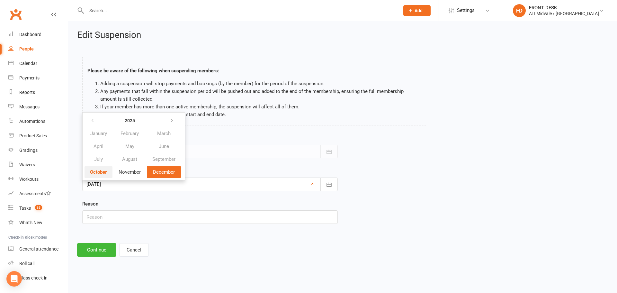
click at [92, 172] on span "October" at bounding box center [98, 172] width 17 height 6
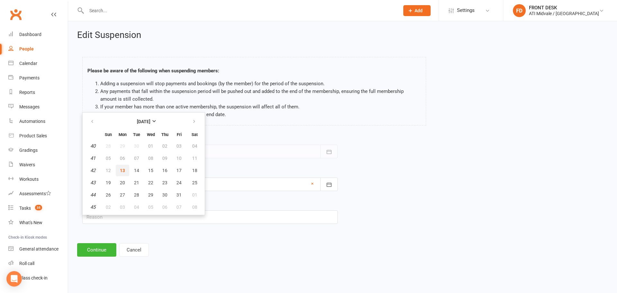
click at [122, 169] on span "13" at bounding box center [122, 170] width 5 height 5
type input "[DATE]"
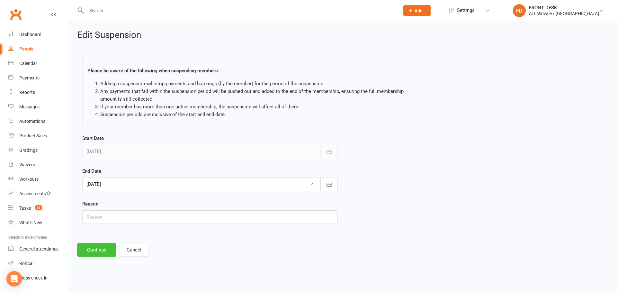
click at [91, 251] on button "Continue" at bounding box center [96, 249] width 39 height 13
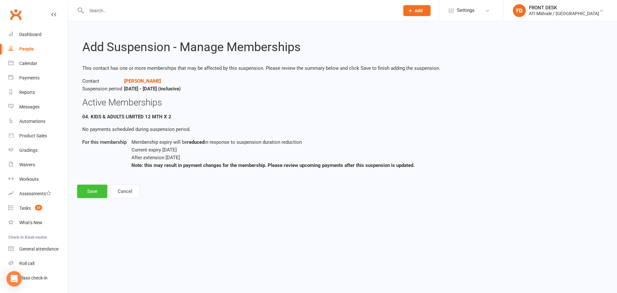
click at [92, 188] on button "Save" at bounding box center [92, 190] width 30 height 13
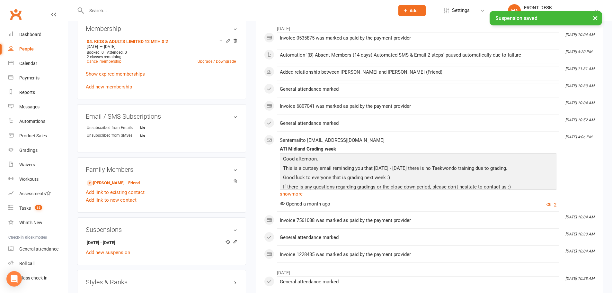
scroll to position [385, 0]
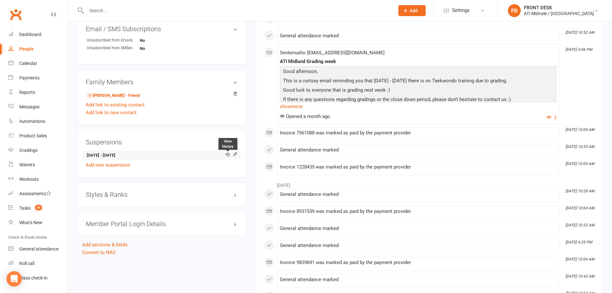
click at [226, 155] on icon at bounding box center [227, 154] width 4 height 4
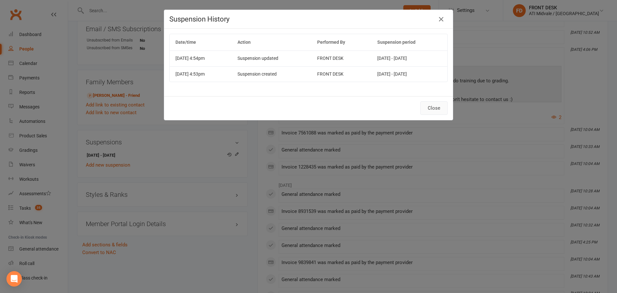
click at [431, 107] on button "Close" at bounding box center [433, 107] width 27 height 13
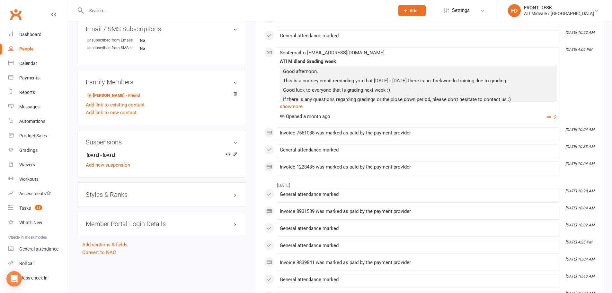
click at [237, 142] on h3 "Suspensions" at bounding box center [162, 141] width 152 height 7
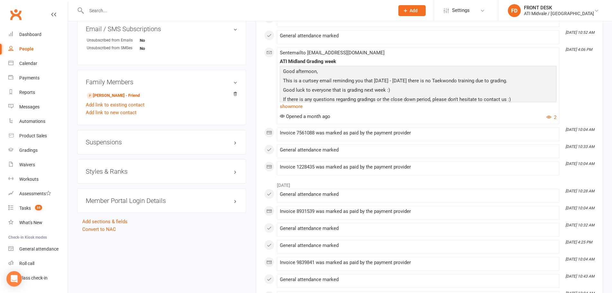
click at [235, 145] on h3 "Suspensions" at bounding box center [162, 141] width 152 height 7
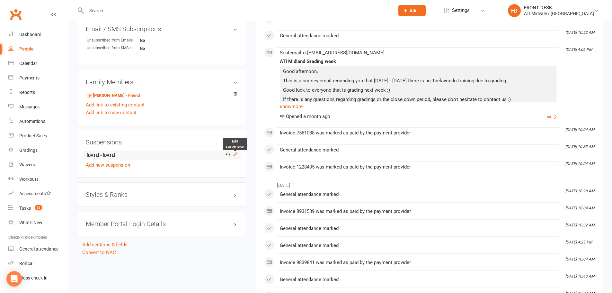
click at [236, 153] on icon at bounding box center [235, 154] width 4 height 4
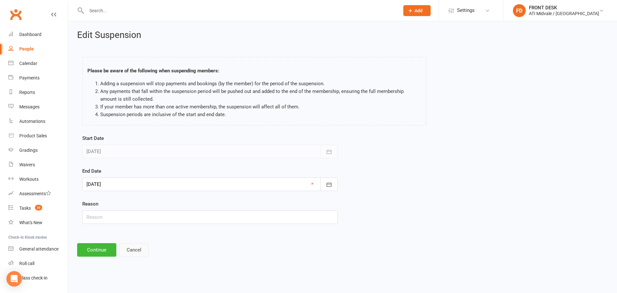
click at [141, 252] on button "Cancel" at bounding box center [134, 249] width 30 height 13
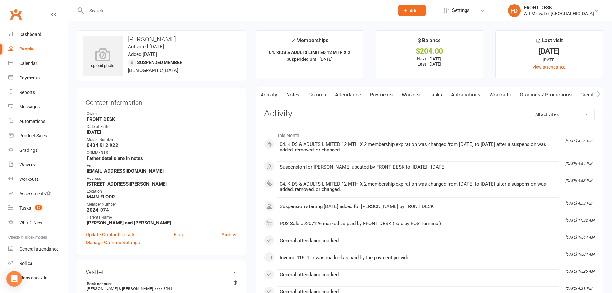
click at [292, 91] on link "Notes" at bounding box center [293, 94] width 22 height 15
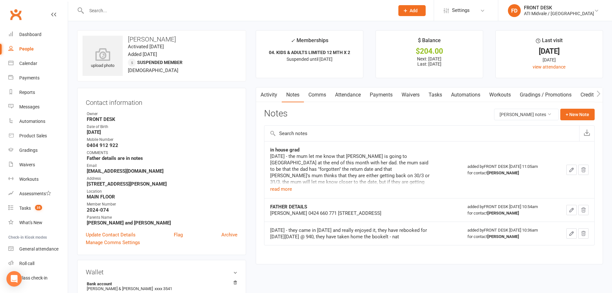
click at [265, 93] on link "Activity" at bounding box center [269, 94] width 26 height 15
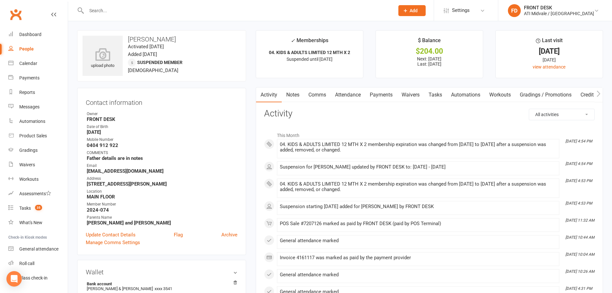
click at [295, 90] on link "Notes" at bounding box center [293, 94] width 22 height 15
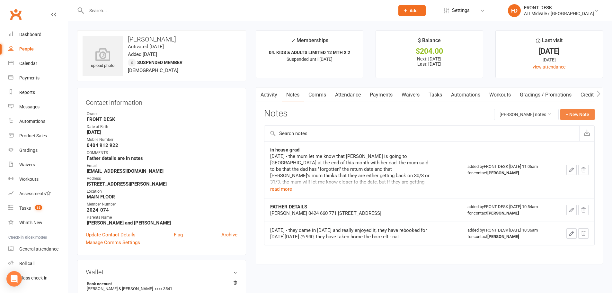
click at [582, 113] on button "+ New Note" at bounding box center [577, 115] width 34 height 12
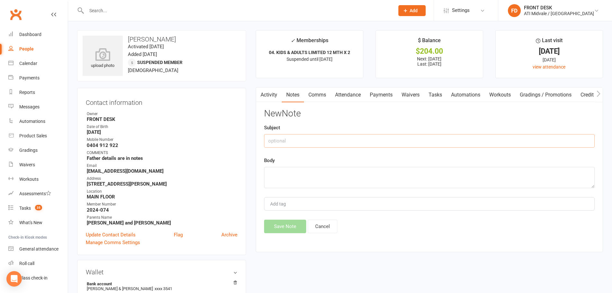
click at [338, 138] on input "text" at bounding box center [429, 140] width 330 height 13
type input "suspension 25"
click at [367, 171] on textarea at bounding box center [429, 177] width 330 height 21
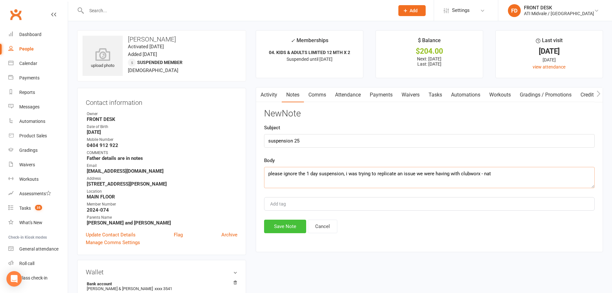
type textarea "please ignore the 1 day suspension, i was trying to replicate an issue we were …"
click at [271, 229] on button "Save Note" at bounding box center [285, 225] width 42 height 13
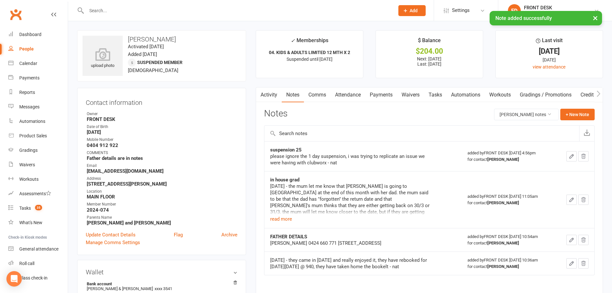
click at [277, 97] on link "Activity" at bounding box center [269, 94] width 26 height 15
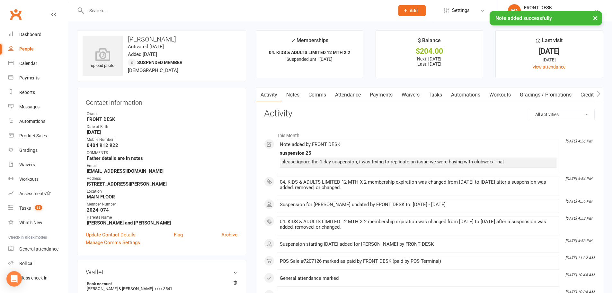
click at [391, 96] on link "Payments" at bounding box center [381, 94] width 32 height 15
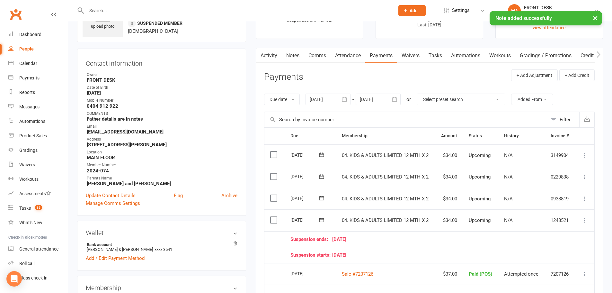
scroll to position [32, 0]
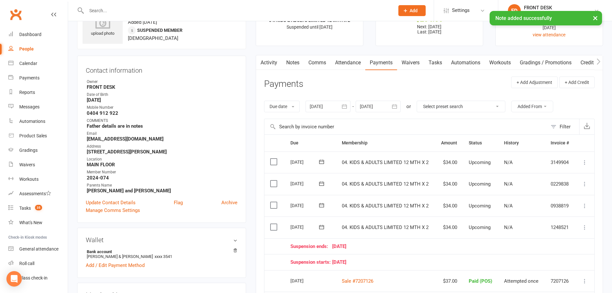
click at [269, 62] on link "Activity" at bounding box center [269, 62] width 26 height 15
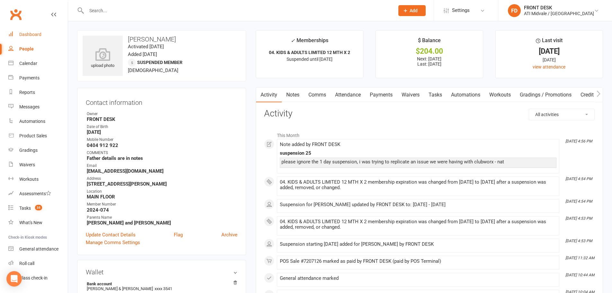
click at [22, 36] on div "Dashboard" at bounding box center [30, 34] width 22 height 5
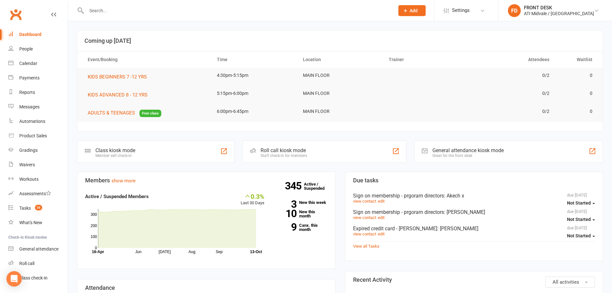
click at [186, 2] on div at bounding box center [233, 10] width 313 height 21
click at [184, 8] on input "text" at bounding box center [236, 10] width 305 height 9
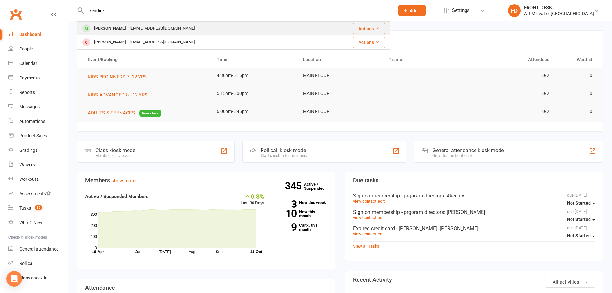
type input "kendirc"
click at [167, 31] on div "[EMAIL_ADDRESS][DOMAIN_NAME]" at bounding box center [162, 28] width 69 height 9
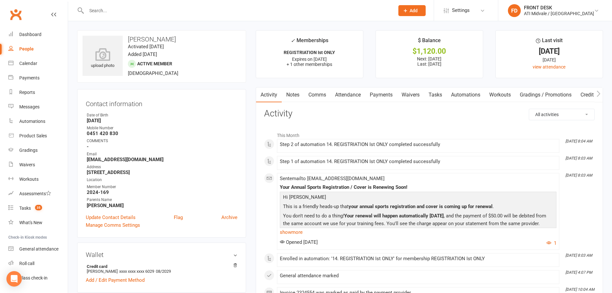
click at [127, 162] on strong "[EMAIL_ADDRESS][DOMAIN_NAME]" at bounding box center [162, 159] width 151 height 6
copy render-form-field "[EMAIL_ADDRESS][DOMAIN_NAME]"
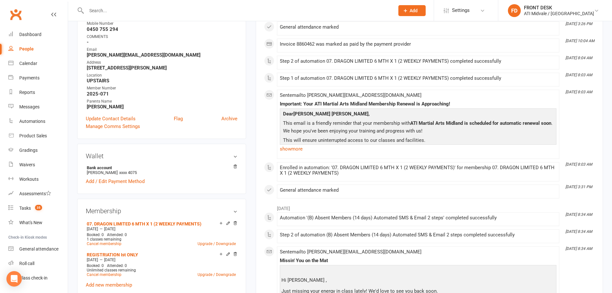
scroll to position [128, 0]
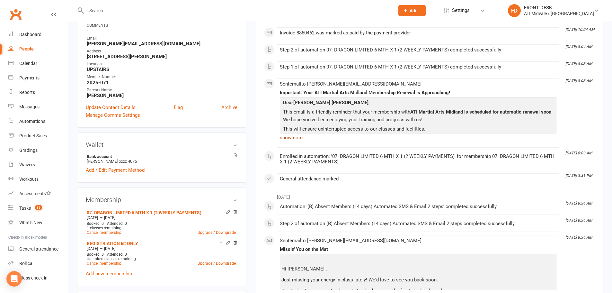
click at [289, 137] on link "show more" at bounding box center [418, 137] width 277 height 9
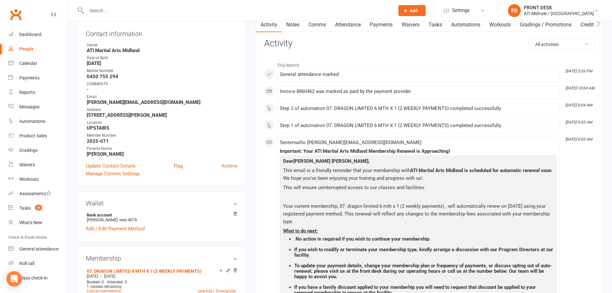
scroll to position [0, 0]
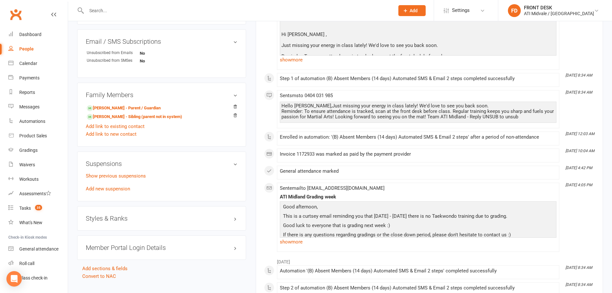
scroll to position [450, 0]
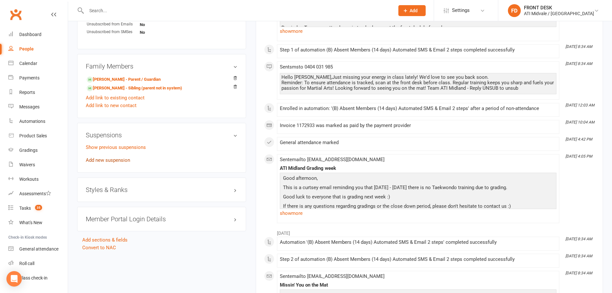
click at [101, 160] on link "Add new suspension" at bounding box center [108, 160] width 44 height 6
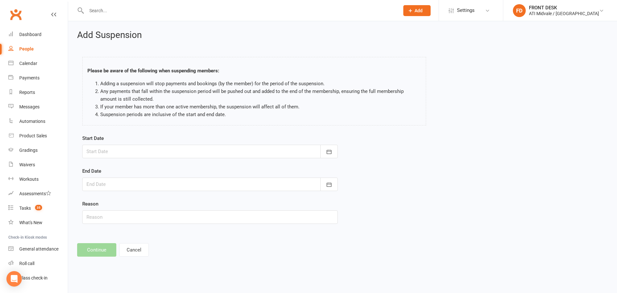
click at [162, 147] on div at bounding box center [209, 151] width 255 height 13
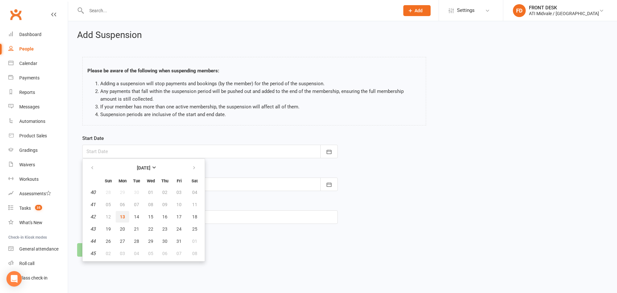
click at [120, 217] on span "13" at bounding box center [122, 216] width 5 height 5
type input "[DATE]"
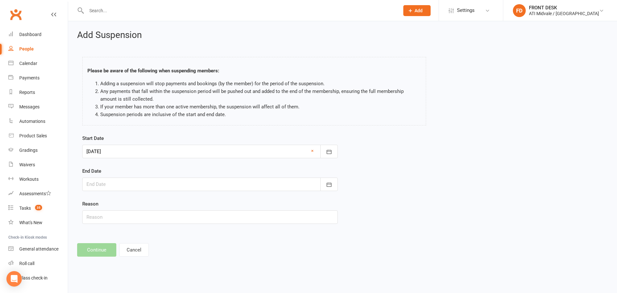
click at [95, 179] on div at bounding box center [209, 183] width 255 height 13
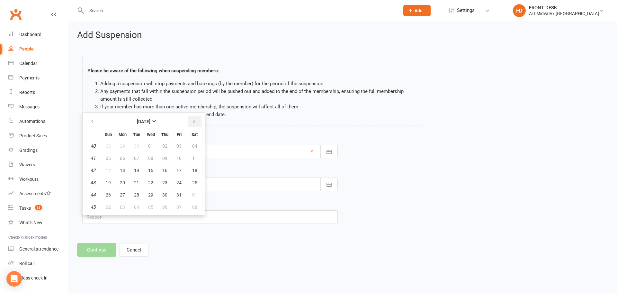
click at [193, 119] on icon "button" at bounding box center [194, 121] width 4 height 5
click at [167, 195] on button "27" at bounding box center [164, 195] width 13 height 12
type input "[DATE]"
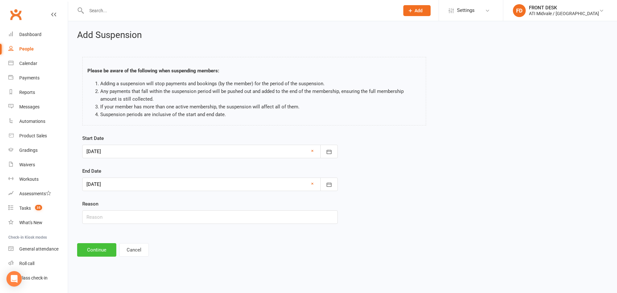
click at [110, 251] on button "Continue" at bounding box center [96, 249] width 39 height 13
